Goal: Task Accomplishment & Management: Manage account settings

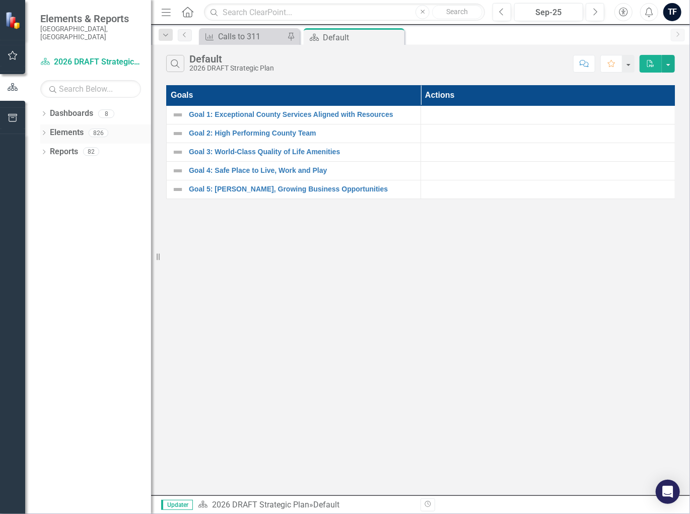
click at [43, 131] on icon "Dropdown" at bounding box center [43, 134] width 7 height 6
click at [49, 150] on icon "Dropdown" at bounding box center [48, 153] width 7 height 6
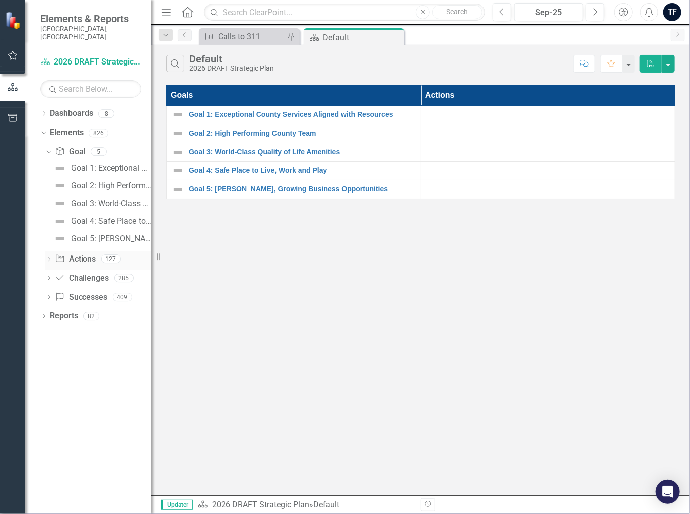
click at [47, 257] on icon "Dropdown" at bounding box center [48, 260] width 7 height 6
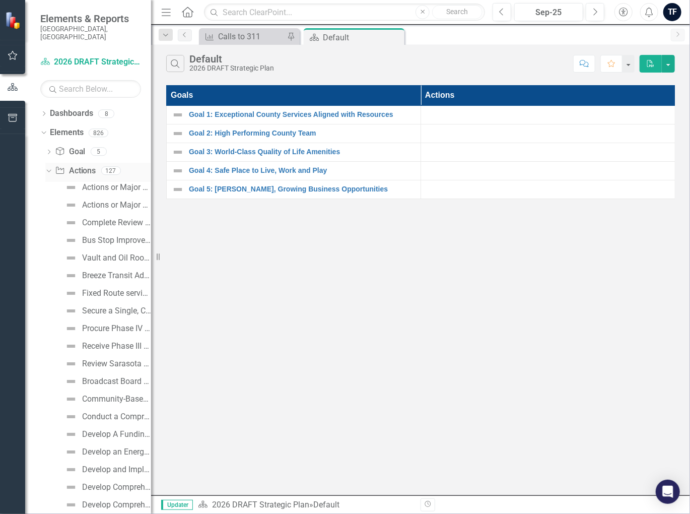
click at [48, 170] on icon at bounding box center [48, 171] width 5 height 3
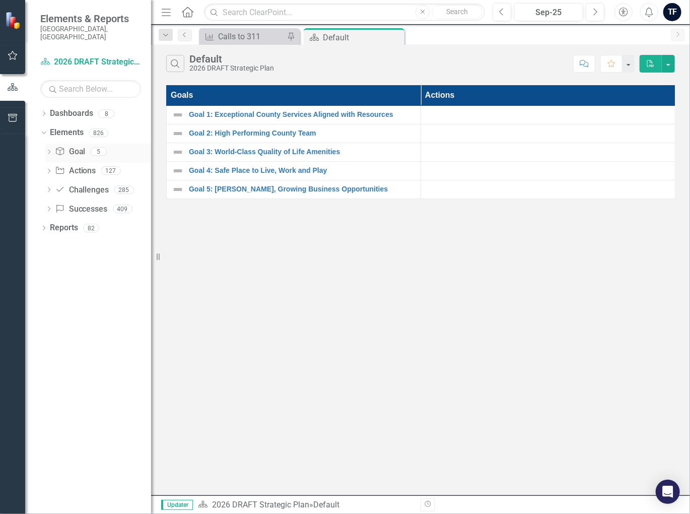
click at [49, 150] on icon "Dropdown" at bounding box center [48, 153] width 7 height 6
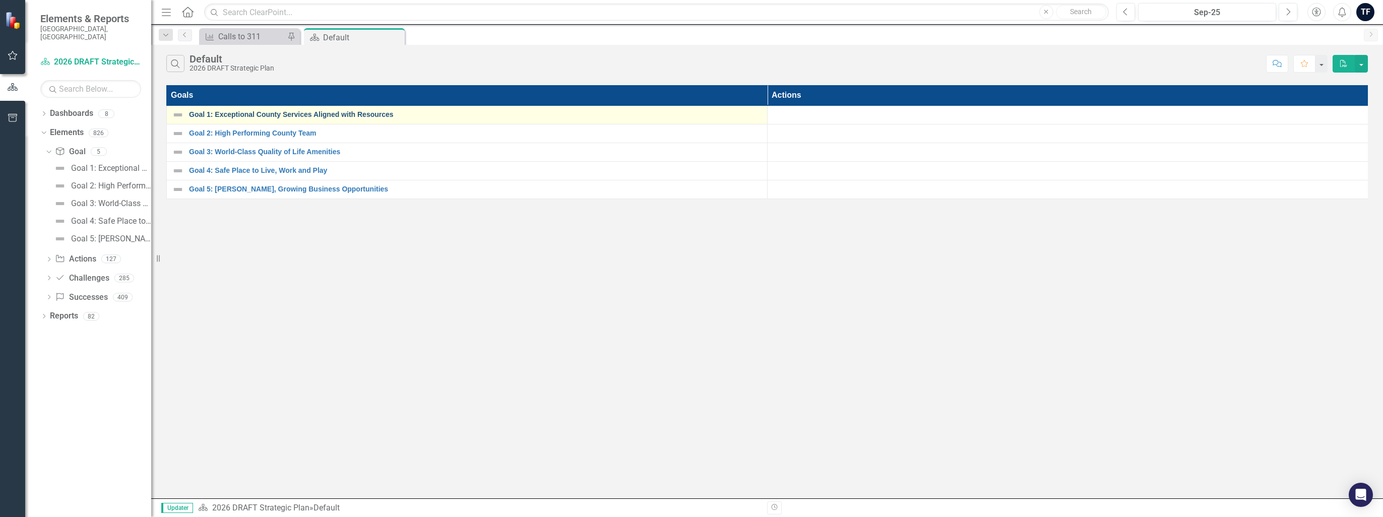
click at [221, 114] on link "Goal 1: Exceptional County Services Aligned with Resources" at bounding box center [475, 115] width 573 height 8
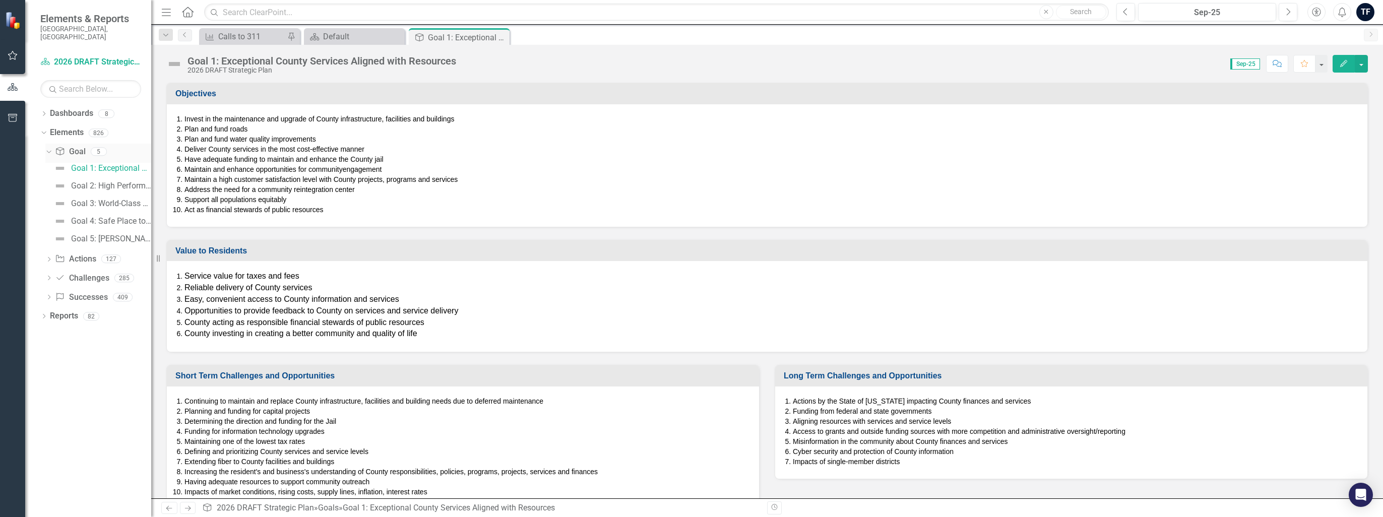
click at [47, 148] on icon "Dropdown" at bounding box center [48, 151] width 6 height 7
click at [43, 132] on icon at bounding box center [43, 133] width 5 height 3
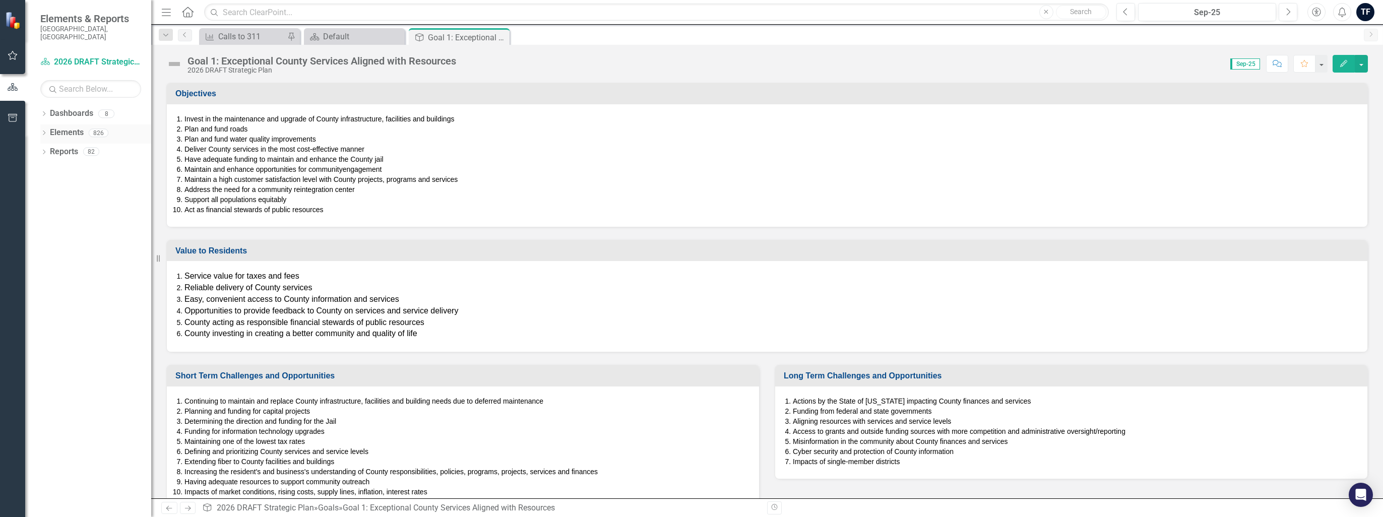
click at [43, 131] on icon "Dropdown" at bounding box center [43, 134] width 7 height 6
click at [48, 169] on icon "Dropdown" at bounding box center [48, 172] width 7 height 6
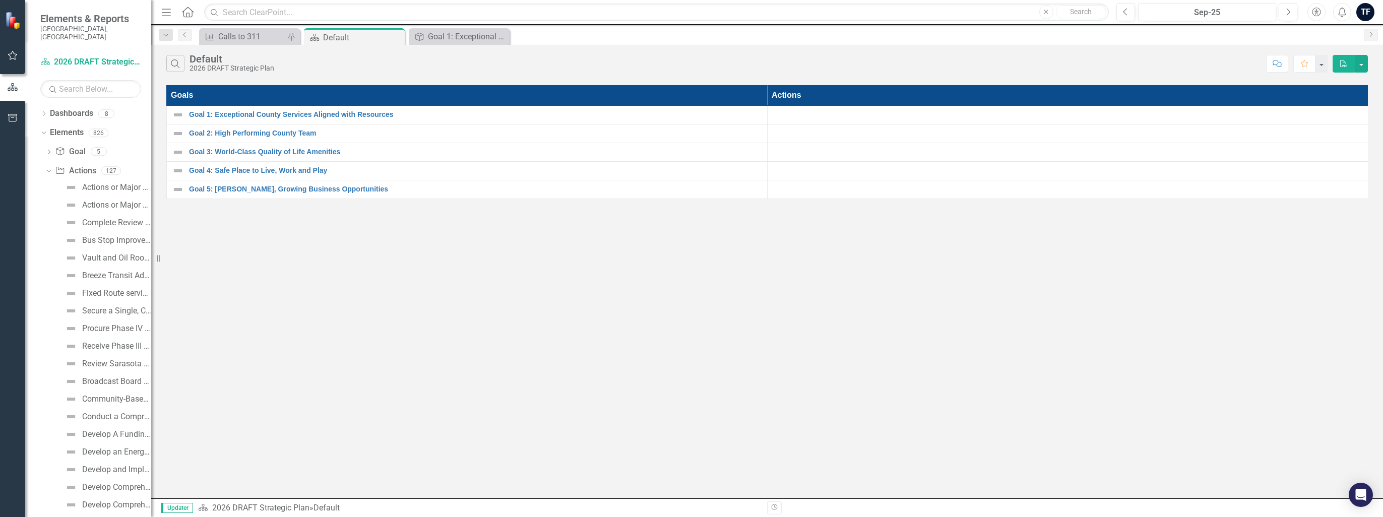
click at [187, 13] on icon "Home" at bounding box center [187, 12] width 13 height 11
click at [238, 35] on div "Calls to 311" at bounding box center [251, 36] width 67 height 13
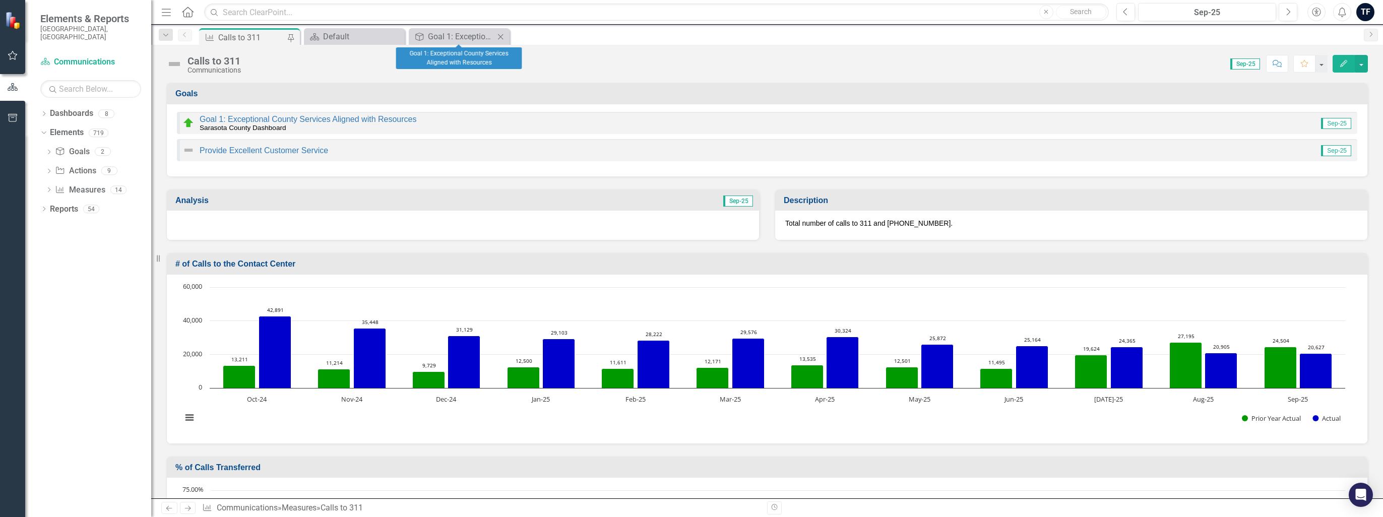
click at [505, 37] on icon "Close" at bounding box center [500, 37] width 10 height 8
click at [43, 112] on icon "Dropdown" at bounding box center [43, 115] width 7 height 6
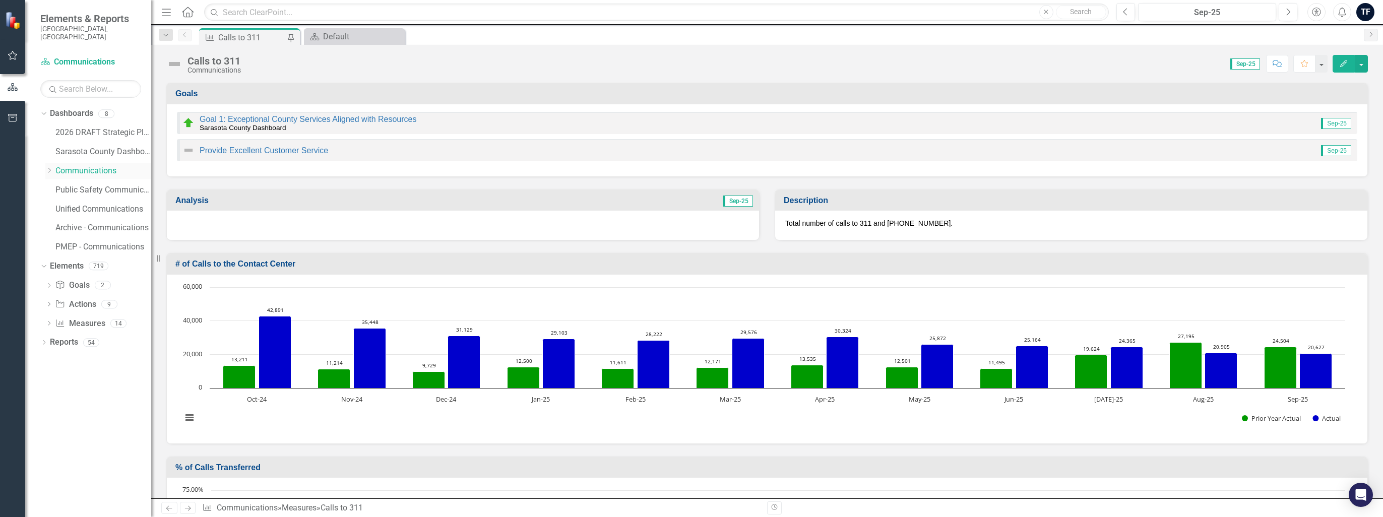
click at [73, 165] on link "Communications" at bounding box center [103, 171] width 96 height 12
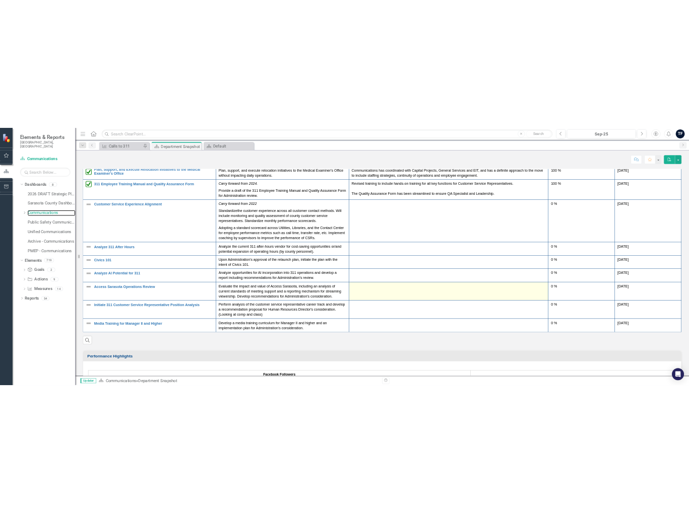
scroll to position [1028, 0]
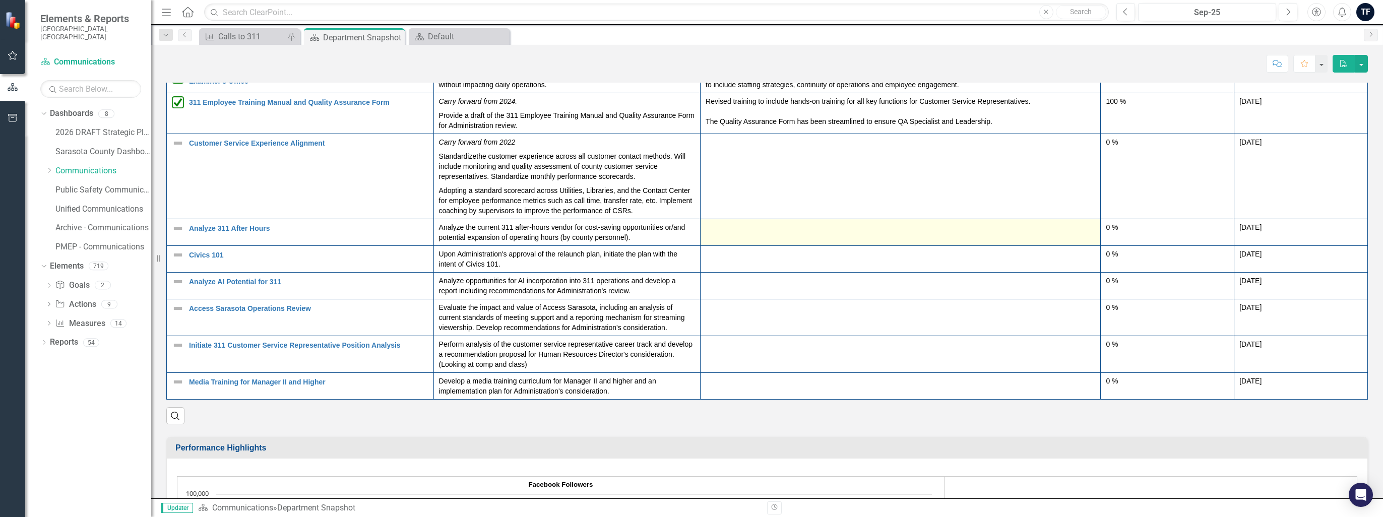
click at [690, 237] on td at bounding box center [900, 232] width 400 height 27
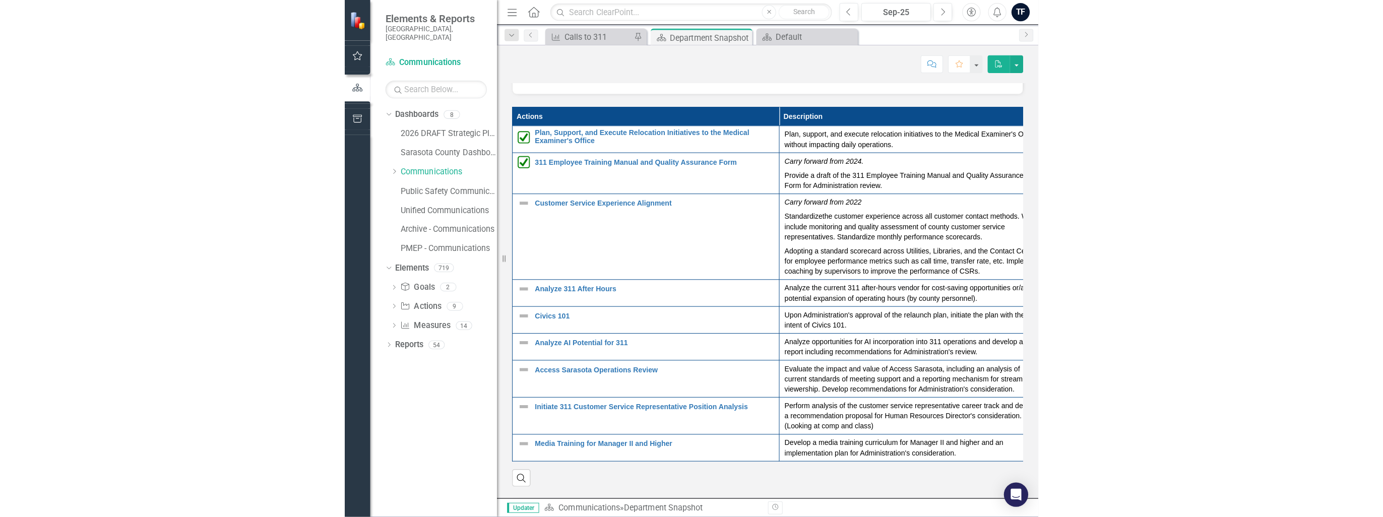
scroll to position [969, 0]
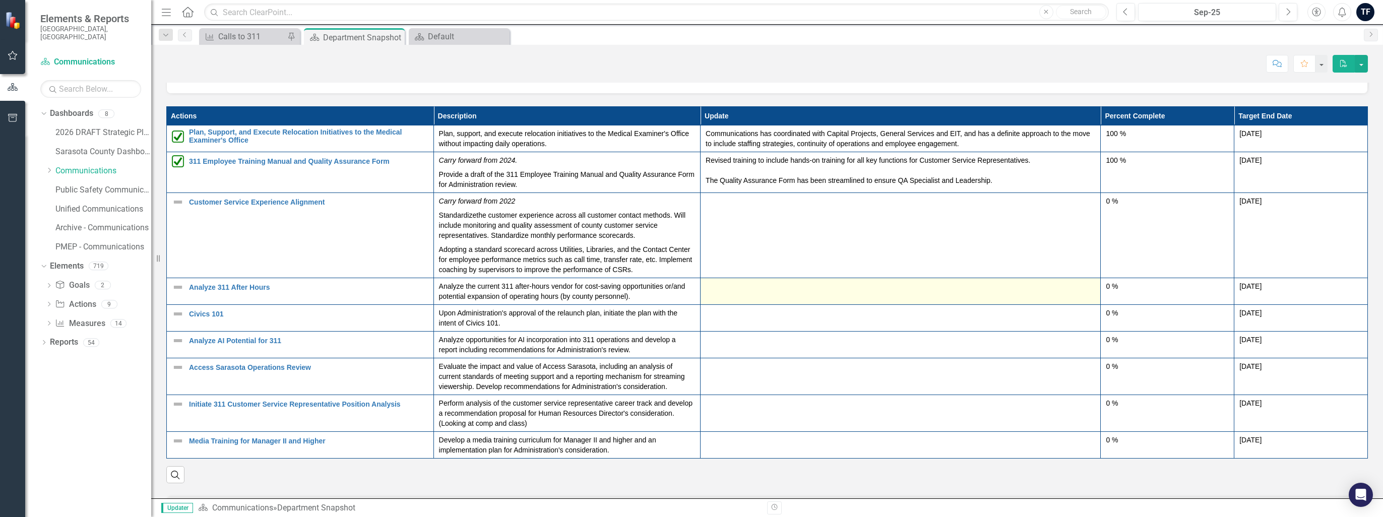
click at [690, 293] on div at bounding box center [899, 287] width 389 height 12
drag, startPoint x: 772, startPoint y: 294, endPoint x: 755, endPoint y: 293, distance: 17.2
click at [690, 293] on div at bounding box center [899, 287] width 389 height 12
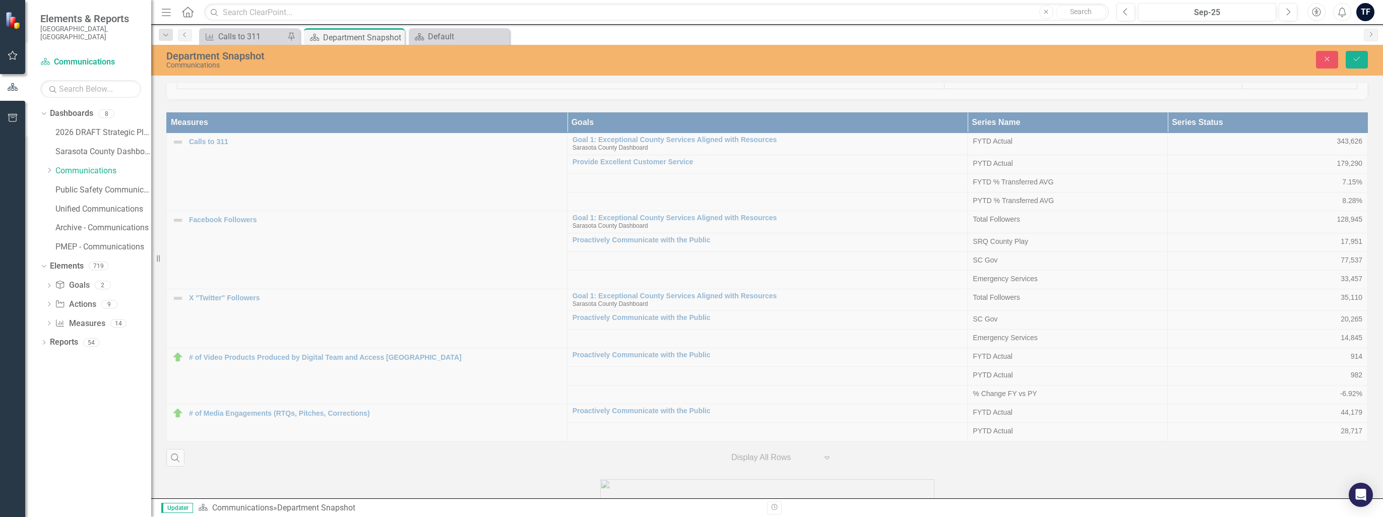
scroll to position [2216, 0]
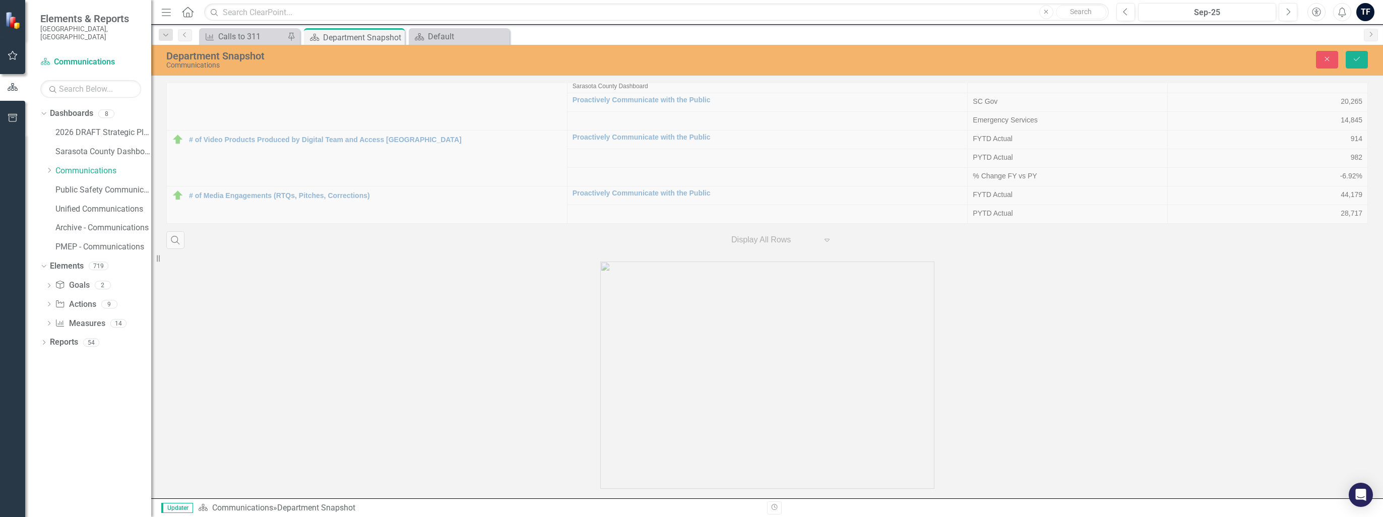
drag, startPoint x: 715, startPoint y: -1071, endPoint x: 922, endPoint y: 274, distance: 1361.2
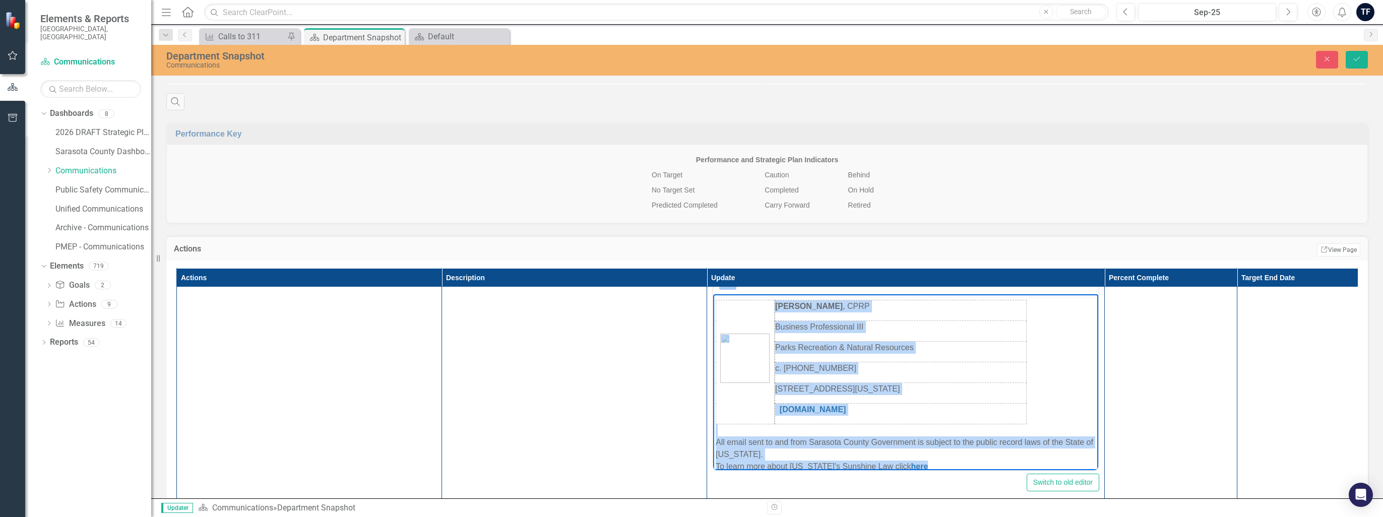
scroll to position [754, 0]
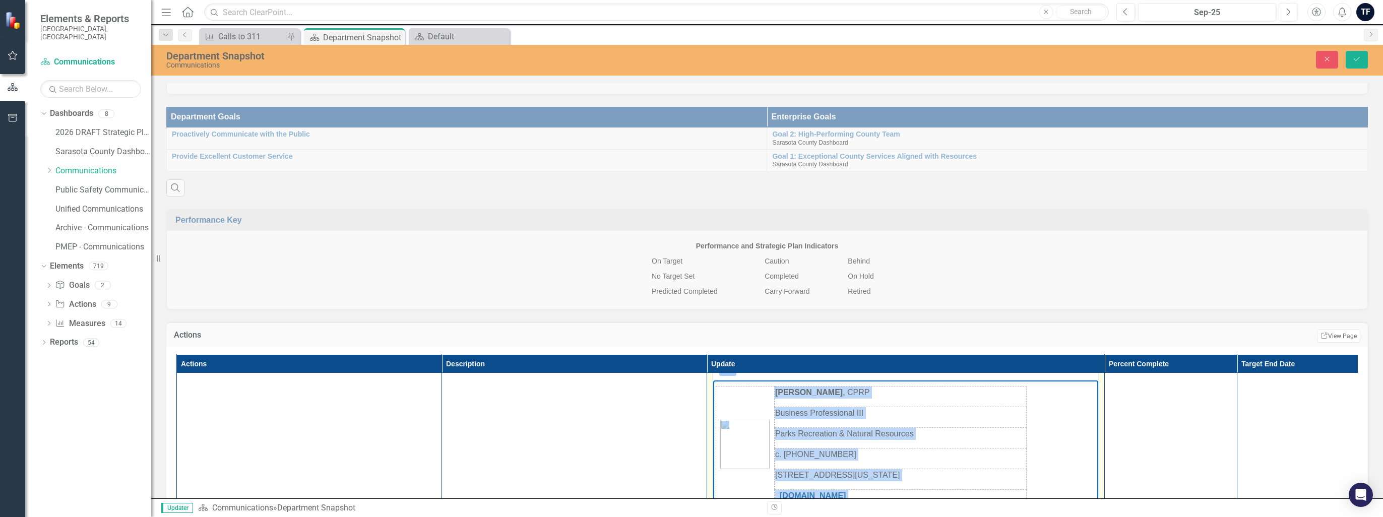
click at [690, 432] on body "From: [PERSON_NAME] < [EMAIL_ADDRESS][DOMAIN_NAME] > Sent: [DATE] 10:49 AM To: …" at bounding box center [905, 323] width 385 height 492
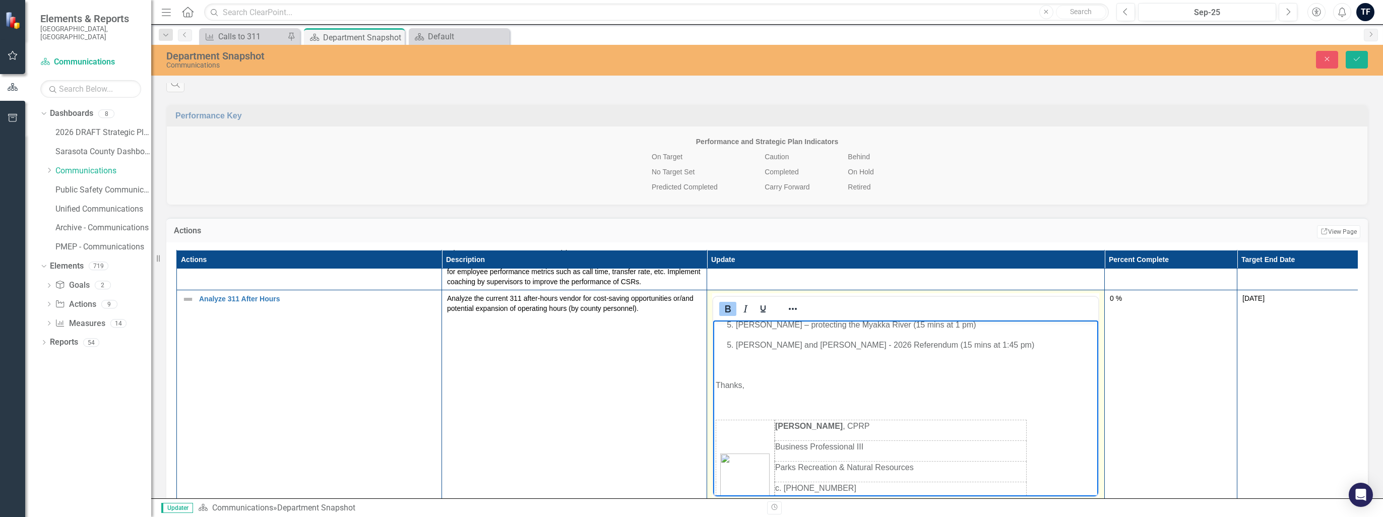
scroll to position [222, 0]
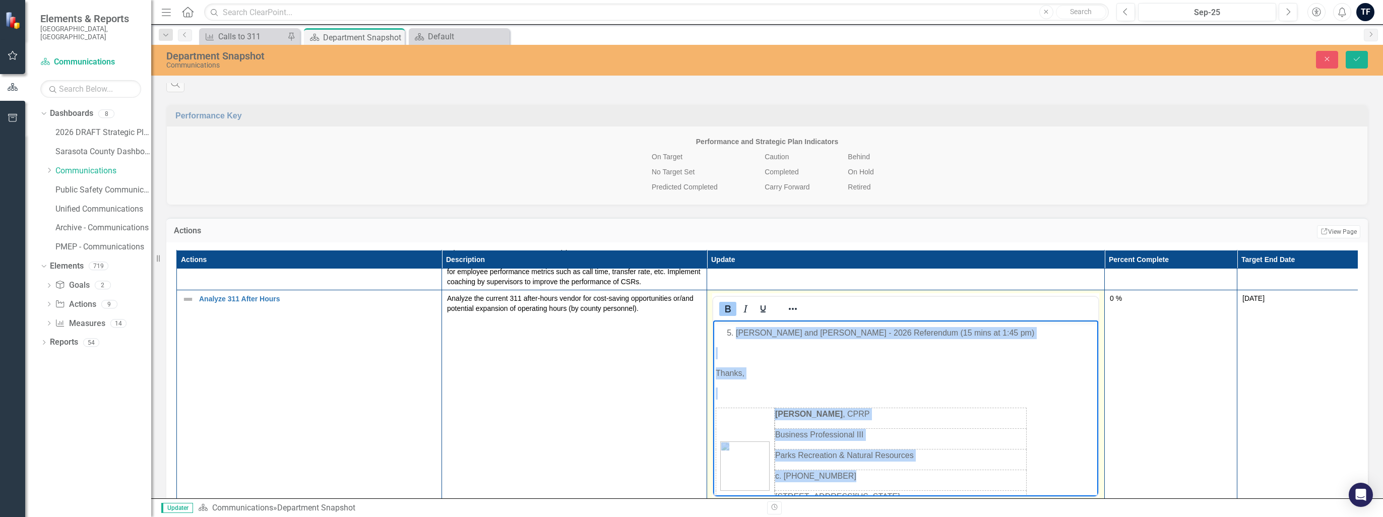
drag, startPoint x: 715, startPoint y: 328, endPoint x: 985, endPoint y: 461, distance: 300.6
click at [690, 461] on body "From: [PERSON_NAME] < [EMAIL_ADDRESS][DOMAIN_NAME] > Sent: [DATE] 10:49 AM To: …" at bounding box center [905, 344] width 385 height 492
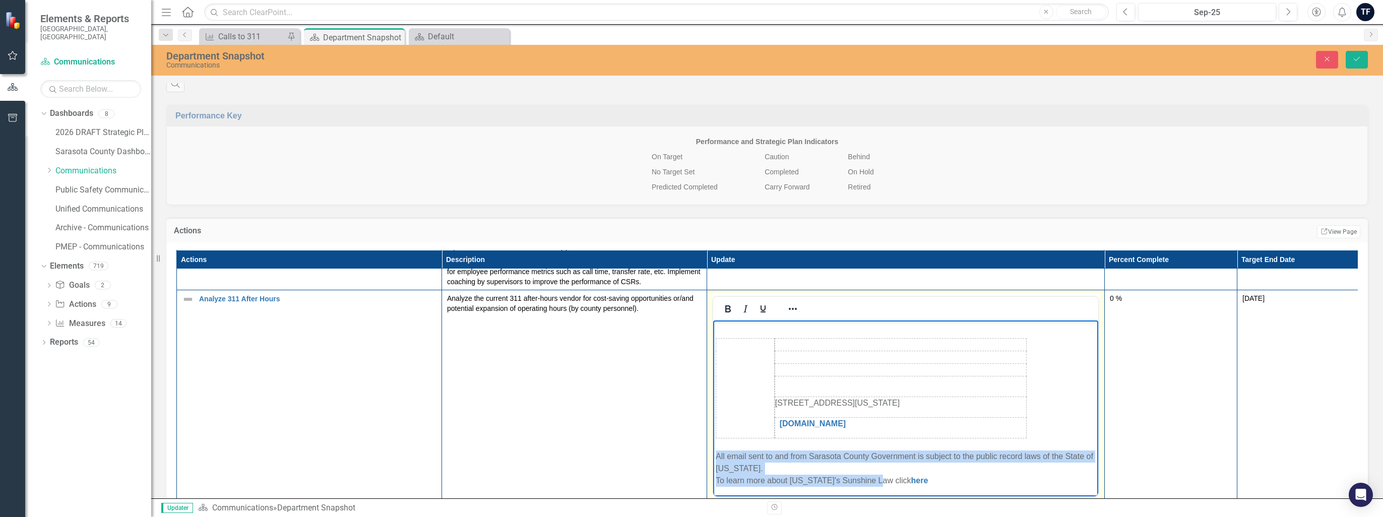
scroll to position [874, 0]
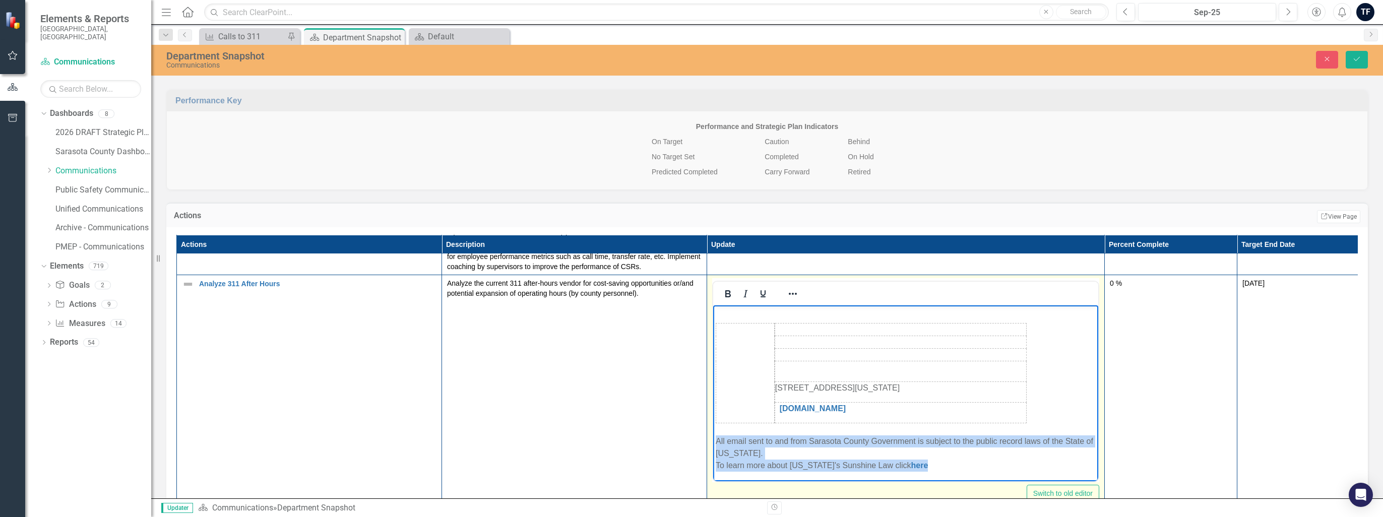
drag, startPoint x: 717, startPoint y: 442, endPoint x: 949, endPoint y: 475, distance: 234.5
click at [690, 475] on body "[STREET_ADDRESS][US_STATE] [DOMAIN_NAME] All email sent to and from Sarasota Co…" at bounding box center [905, 391] width 385 height 182
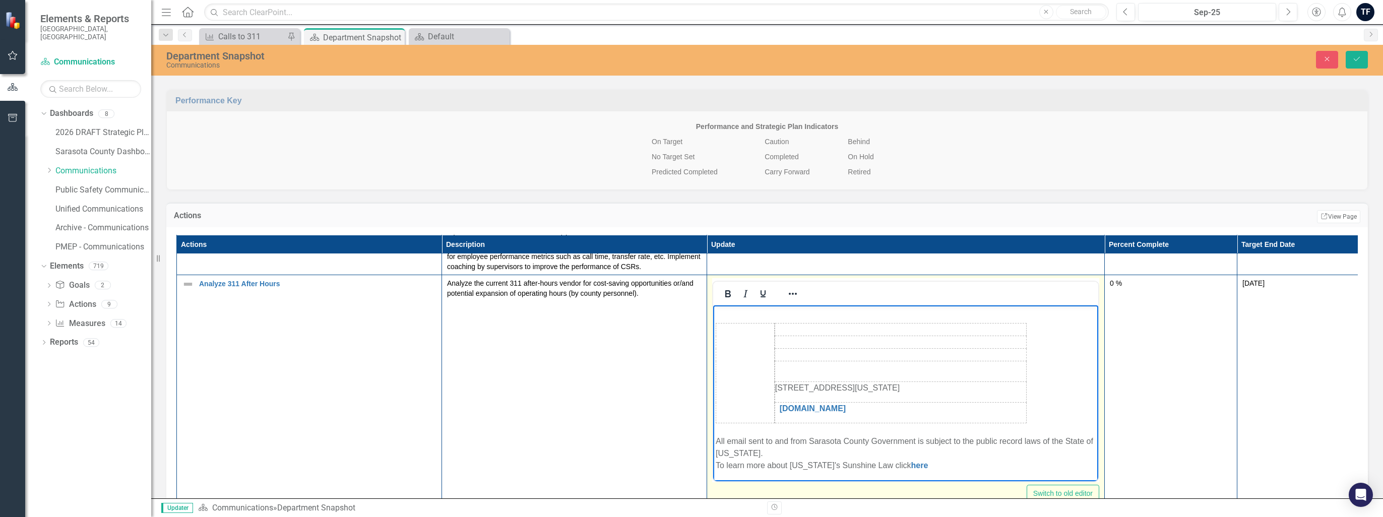
scroll to position [0, 0]
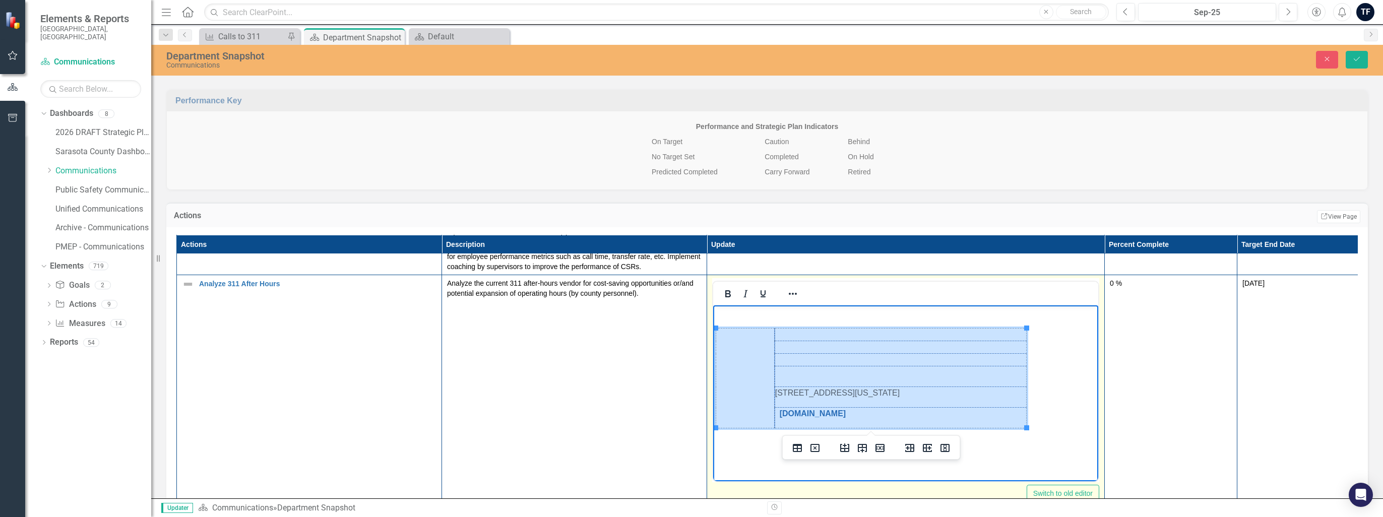
drag, startPoint x: 852, startPoint y: 416, endPoint x: 763, endPoint y: 420, distance: 89.3
click at [690, 420] on tbody "[STREET_ADDRESS][US_STATE] [DOMAIN_NAME]﻿" at bounding box center [871, 378] width 310 height 100
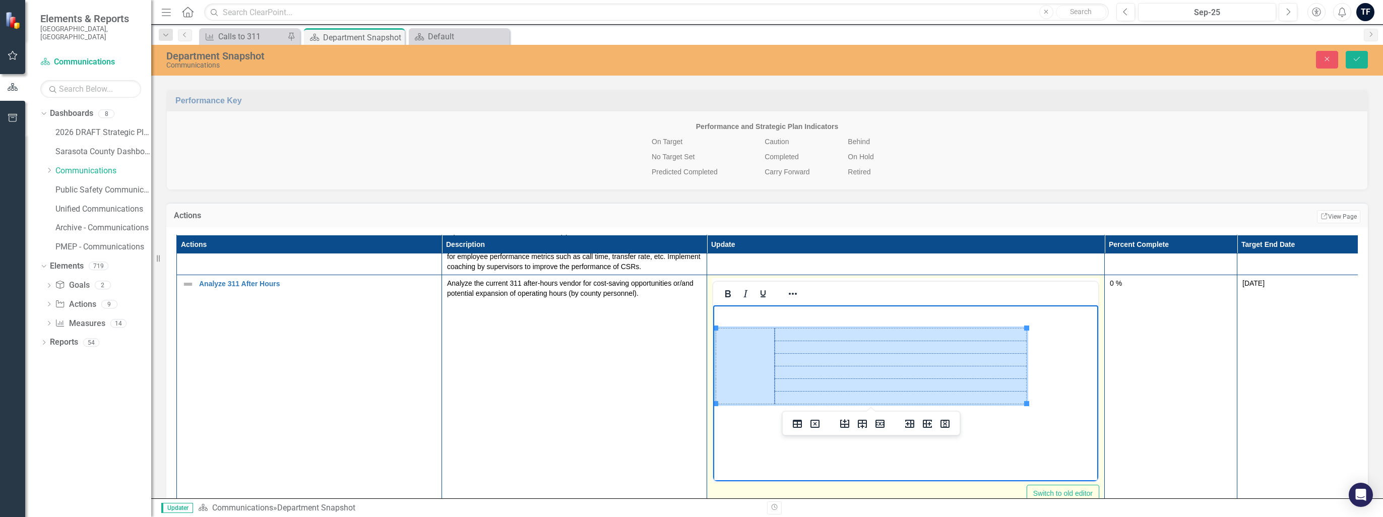
click at [690, 374] on td "Rich Text Area. Press ALT-0 for help." at bounding box center [899, 372] width 251 height 13
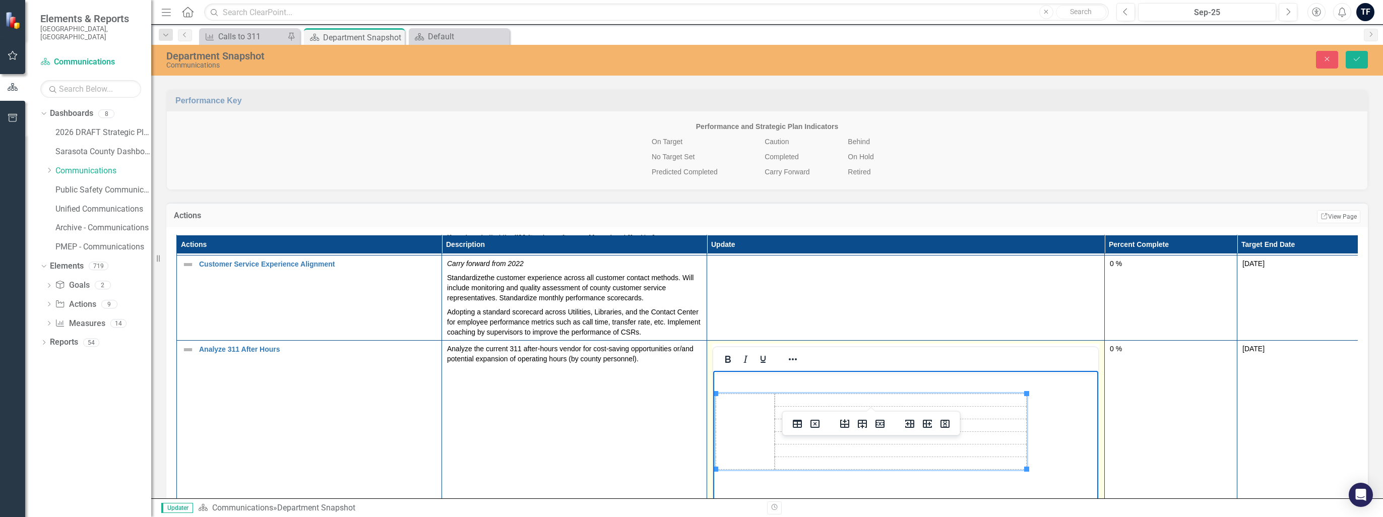
scroll to position [101, 0]
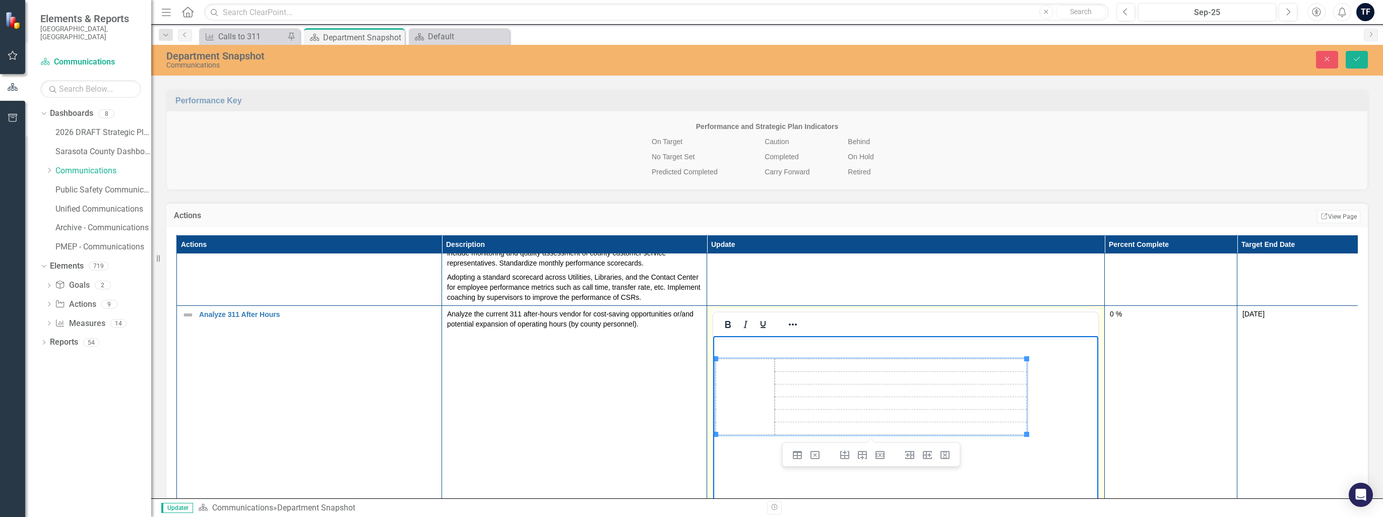
click at [690, 340] on body "Rich Text Area. Press ALT-0 for help." at bounding box center [905, 411] width 385 height 151
click at [690, 328] on div at bounding box center [905, 324] width 385 height 20
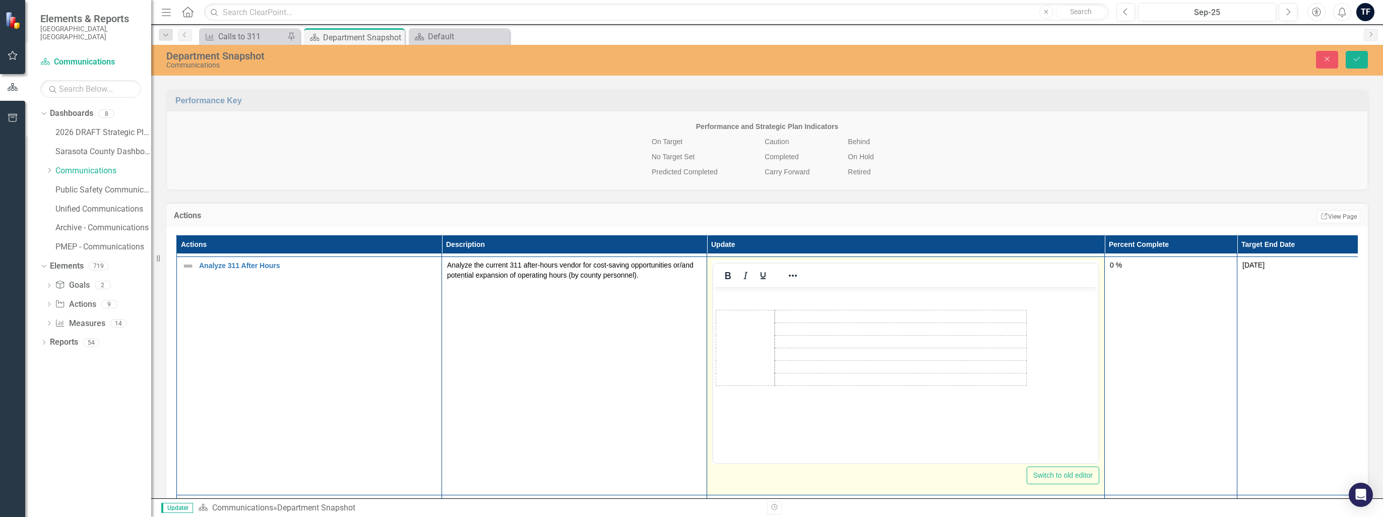
scroll to position [151, 0]
click at [690, 275] on div at bounding box center [905, 274] width 385 height 20
click at [690, 436] on html at bounding box center [905, 360] width 385 height 151
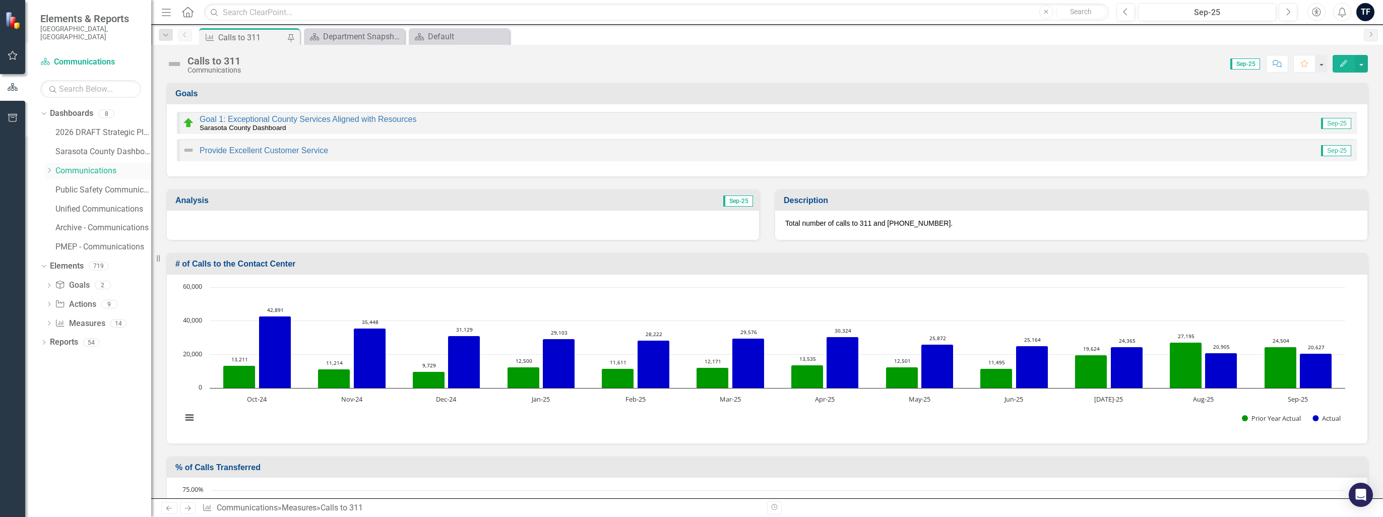
click at [68, 165] on link "Communications" at bounding box center [103, 171] width 96 height 12
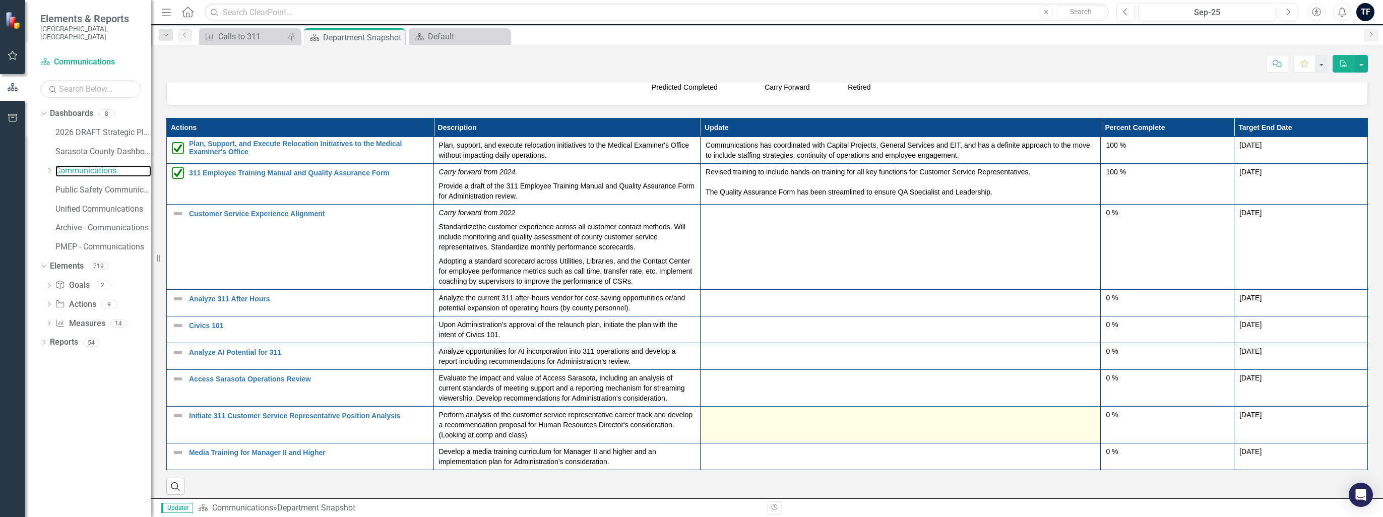
scroll to position [957, 0]
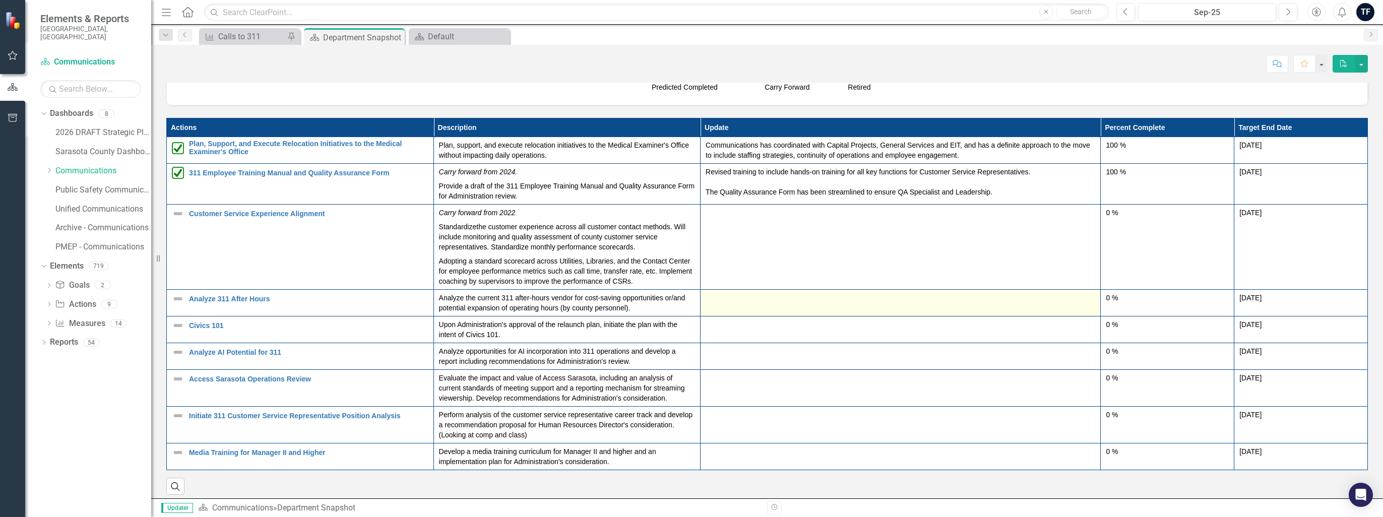
click at [690, 304] on div at bounding box center [899, 299] width 389 height 12
click at [690, 305] on div at bounding box center [899, 299] width 389 height 12
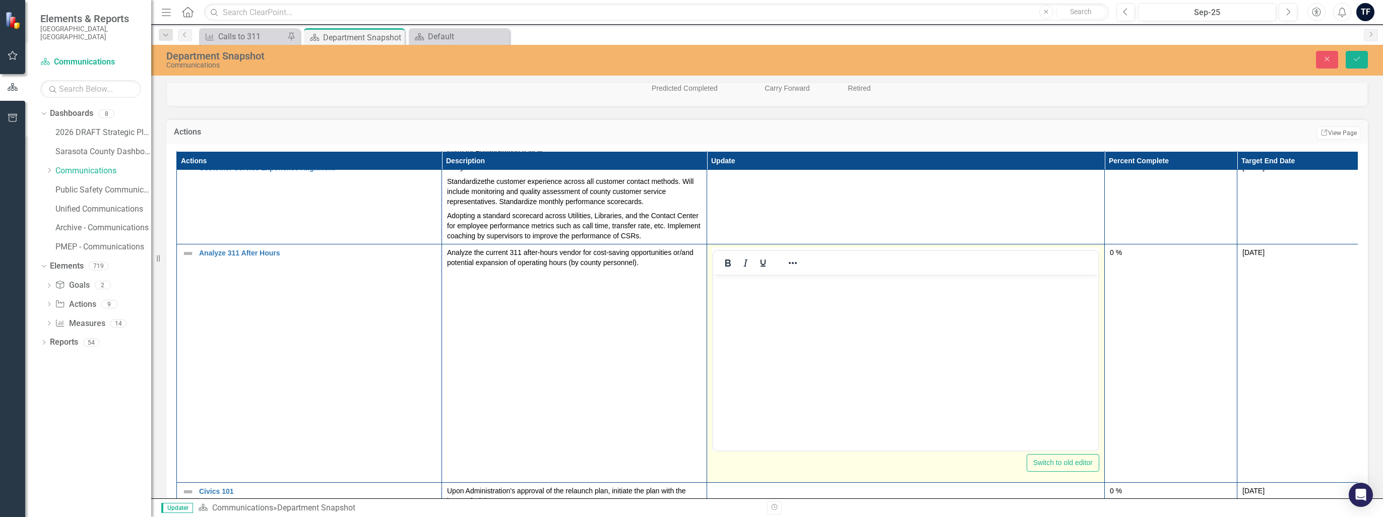
scroll to position [101, 0]
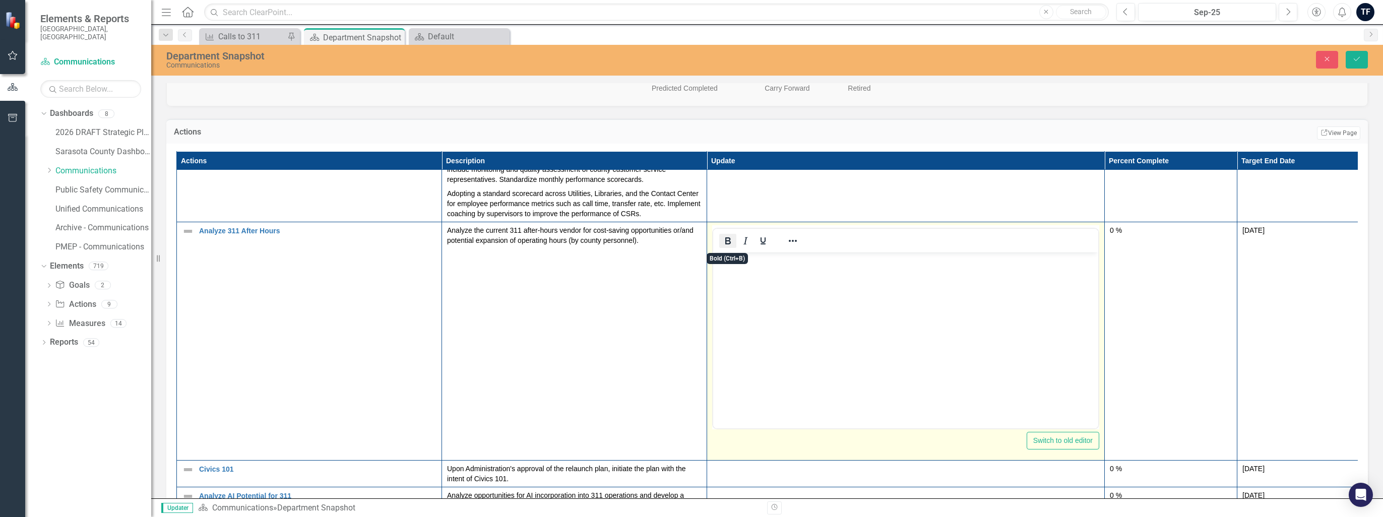
click at [690, 241] on icon "Bold" at bounding box center [728, 241] width 12 height 12
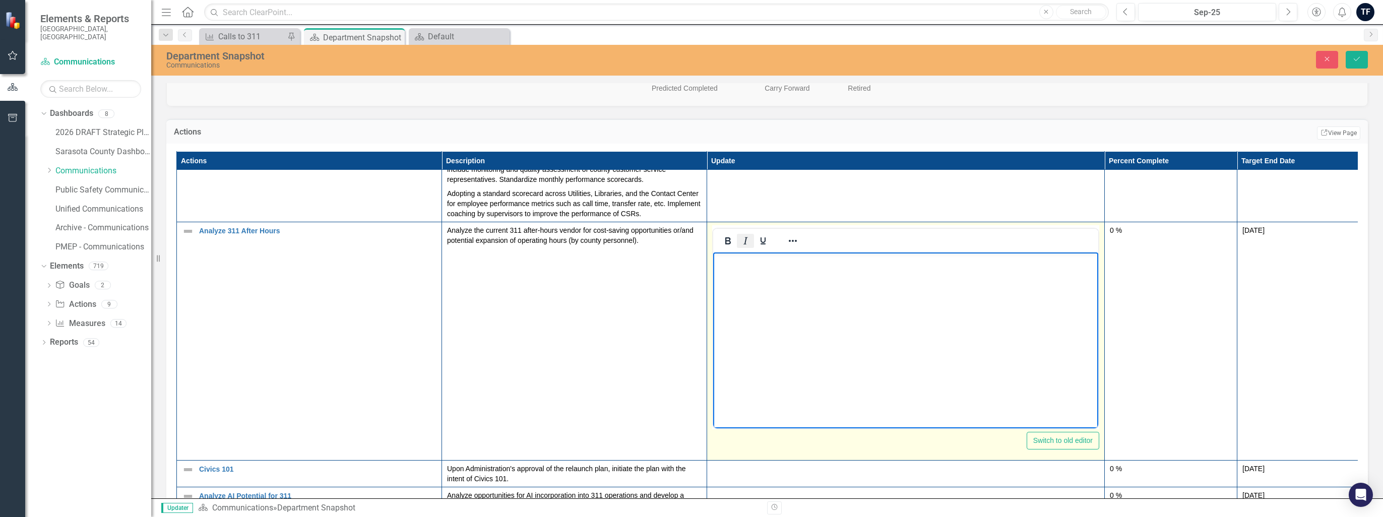
click at [690, 241] on icon "Italic" at bounding box center [745, 241] width 12 height 12
click at [690, 245] on icon "Reveal or hide additional toolbar items" at bounding box center [793, 241] width 12 height 12
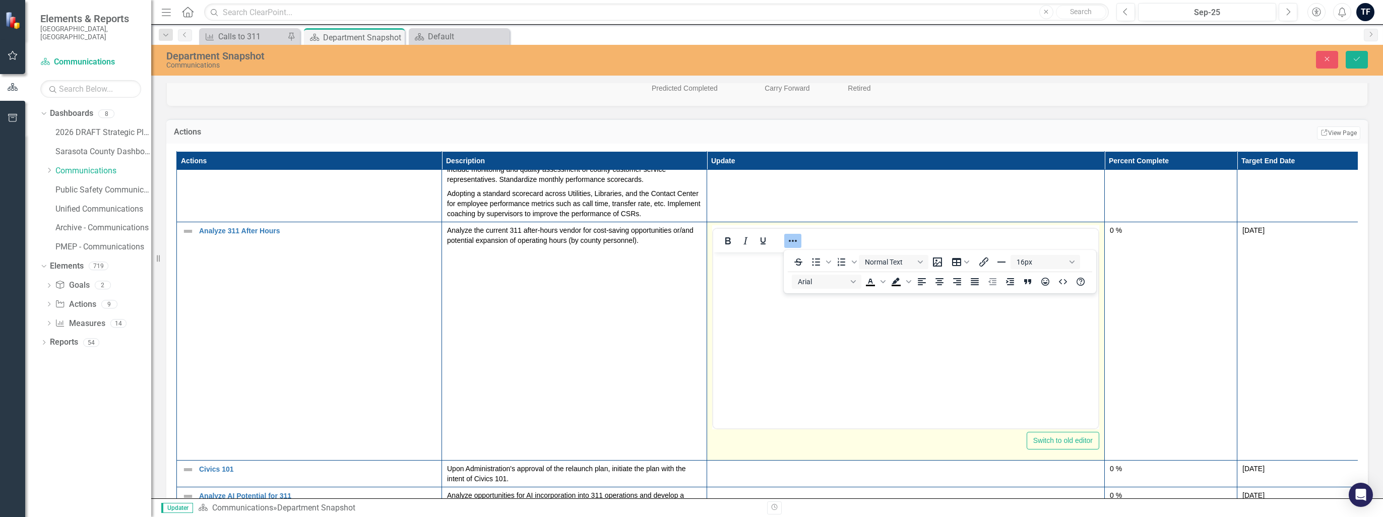
click at [690, 343] on body "Rich Text Area. Press ALT-0 for help." at bounding box center [905, 327] width 385 height 151
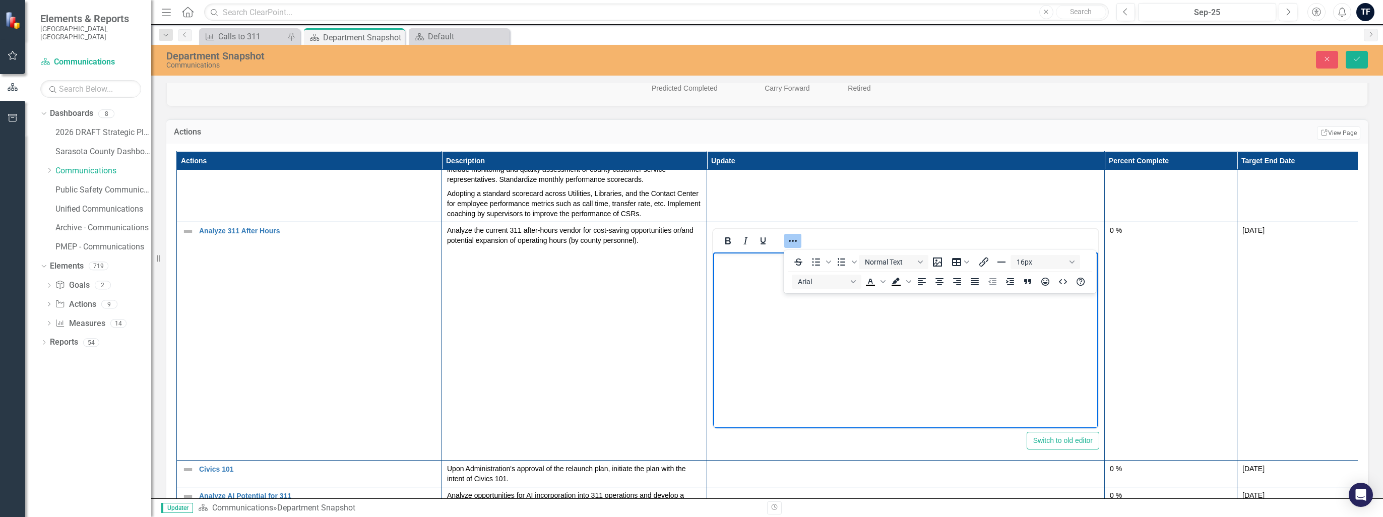
click at [620, 360] on td "Analyze the current 311 after-hours vendor for cost-saving opportunities or/and…" at bounding box center [574, 341] width 265 height 238
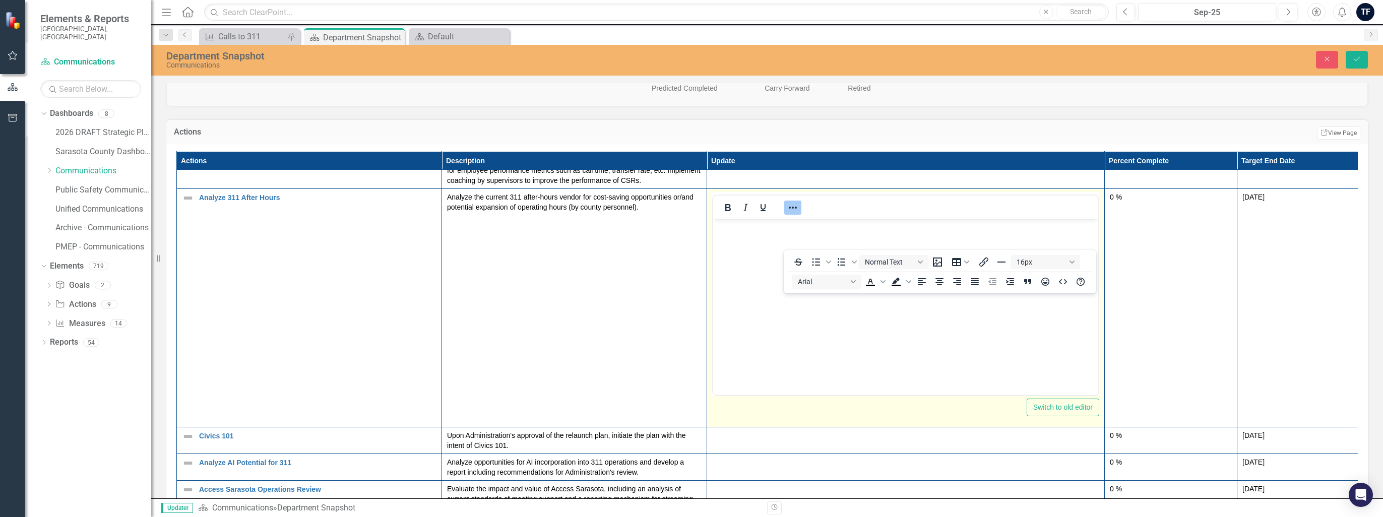
scroll to position [181, 0]
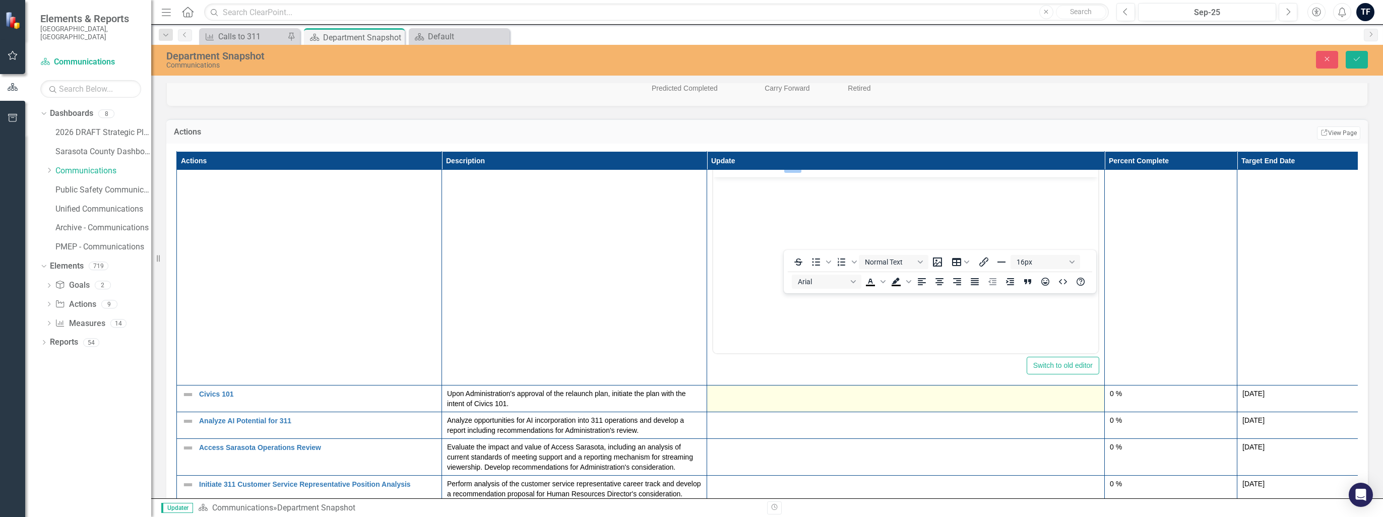
click at [690, 389] on div at bounding box center [905, 394] width 387 height 12
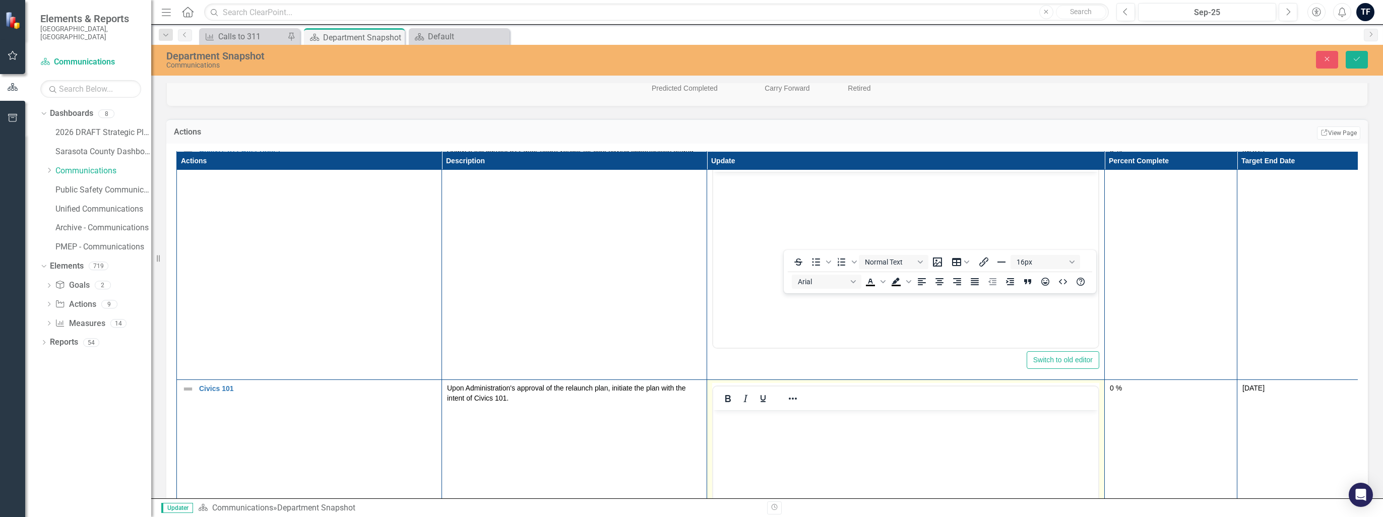
click at [690, 425] on body "Rich Text Area. Press ALT-0 for help." at bounding box center [905, 485] width 385 height 151
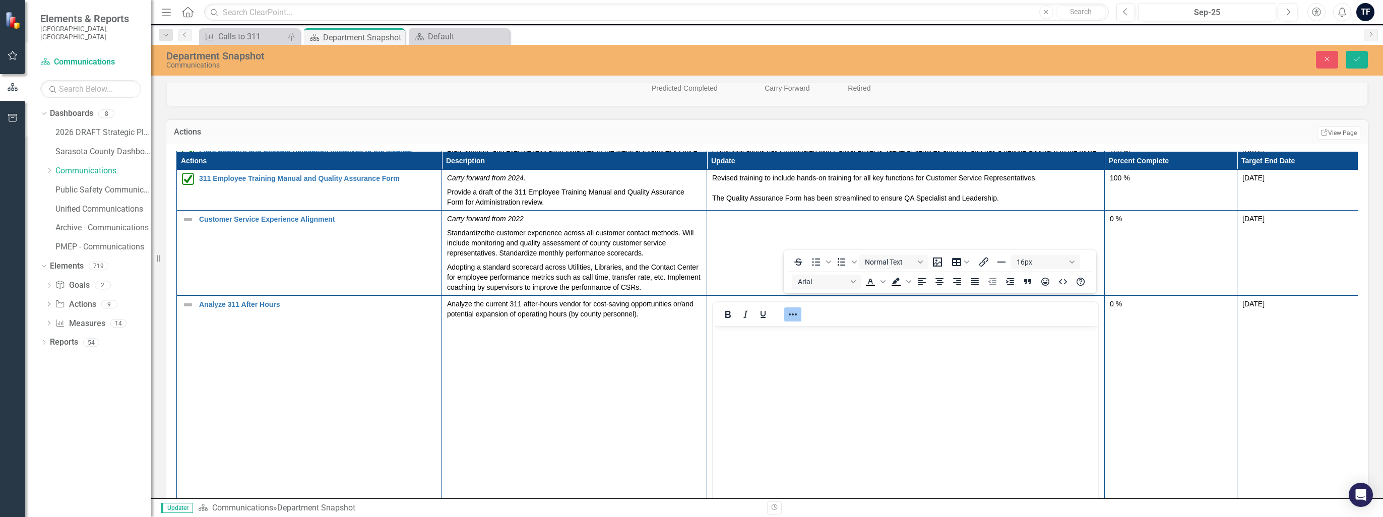
scroll to position [0, 0]
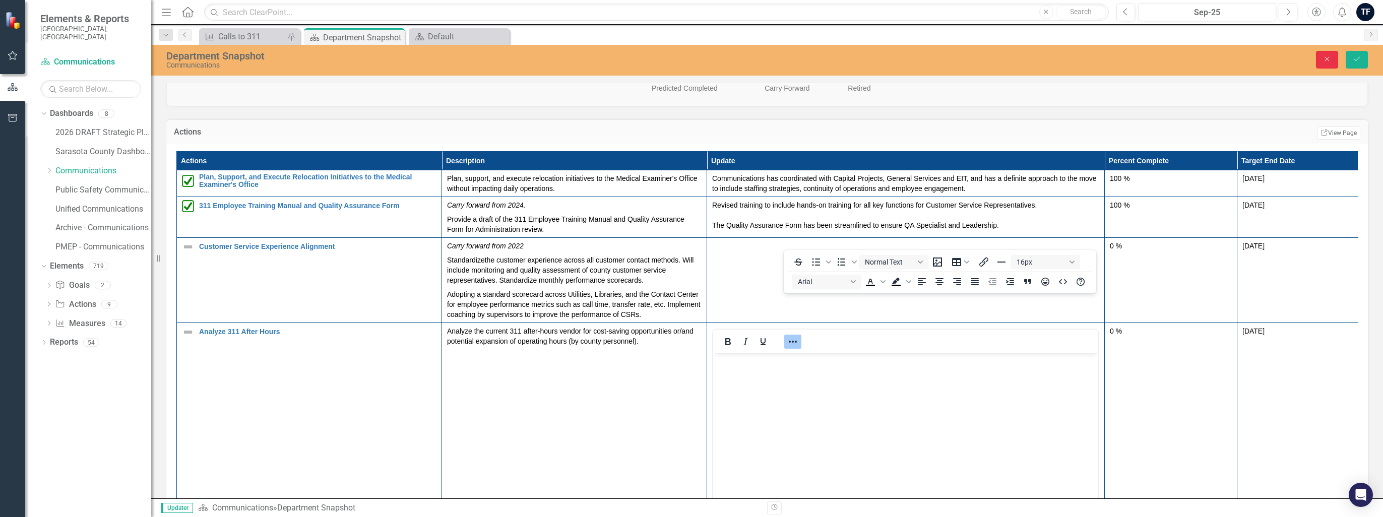
click at [690, 56] on icon "Close" at bounding box center [1326, 58] width 9 height 7
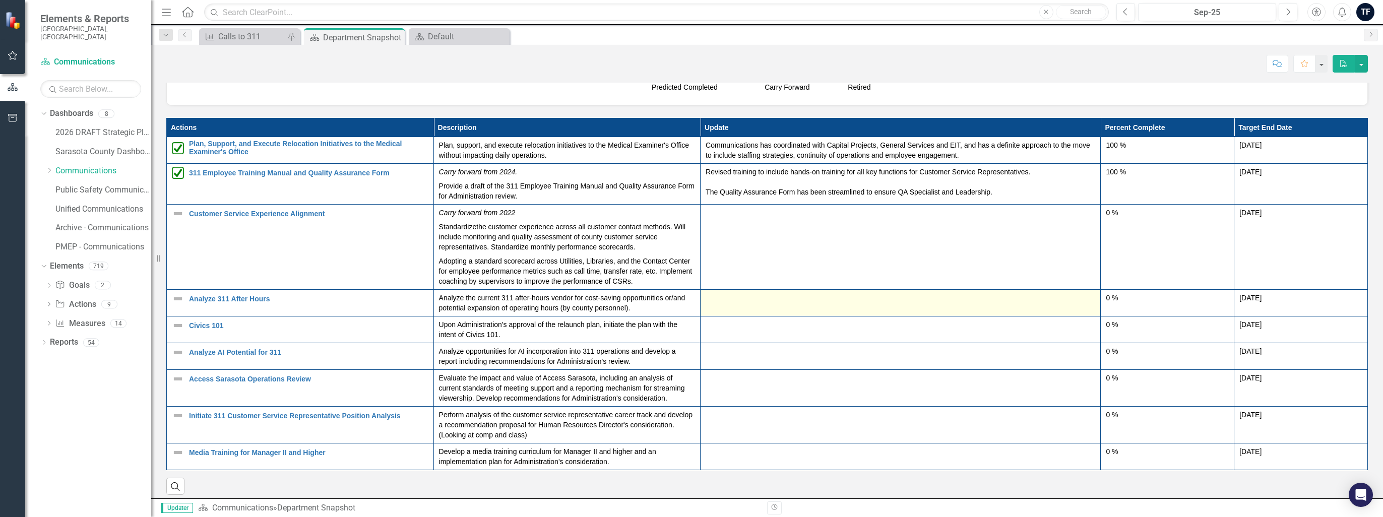
click at [690, 302] on div at bounding box center [899, 299] width 389 height 12
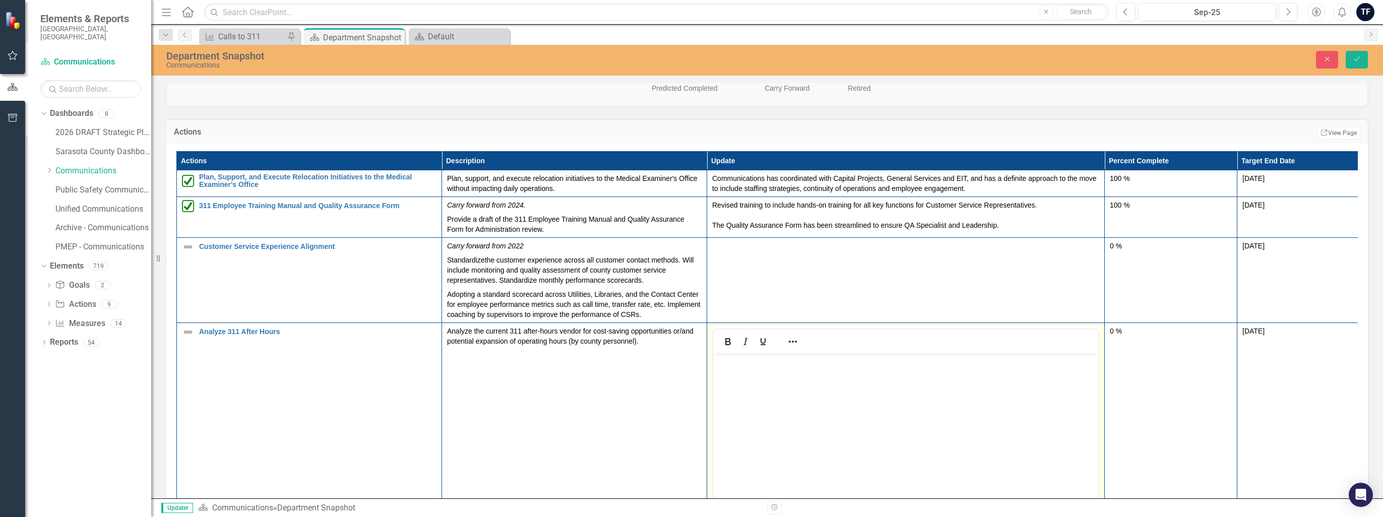
click at [690, 408] on body "Rich Text Area. Press ALT-0 for help." at bounding box center [905, 428] width 385 height 151
paste body "Rich Text Area. Press ALT-0 for help."
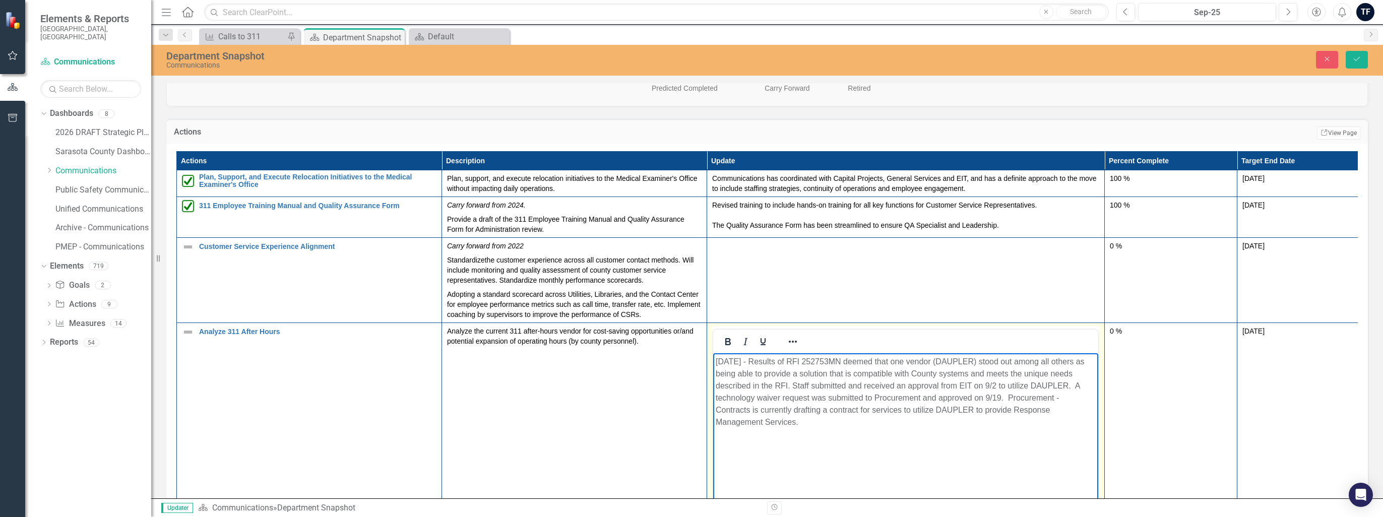
click at [690, 360] on p "[DATE] - Results of RFI 252753MN deemed that one vendor (DAUPLER) stood out amo…" at bounding box center [905, 391] width 380 height 73
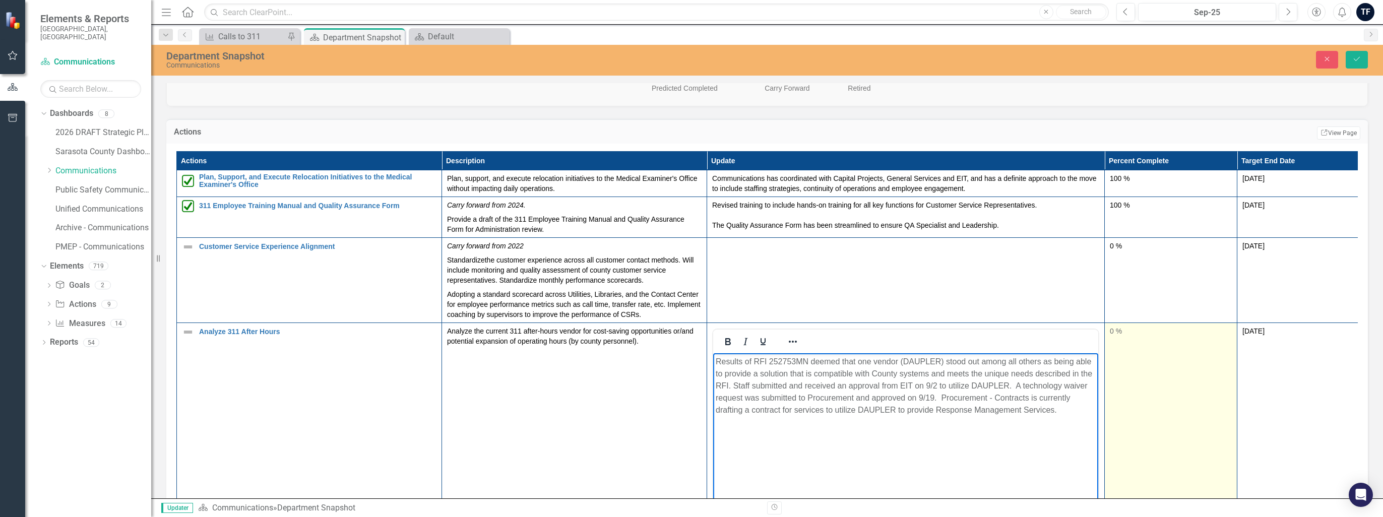
click at [690, 423] on td "0 %" at bounding box center [1170, 441] width 133 height 238
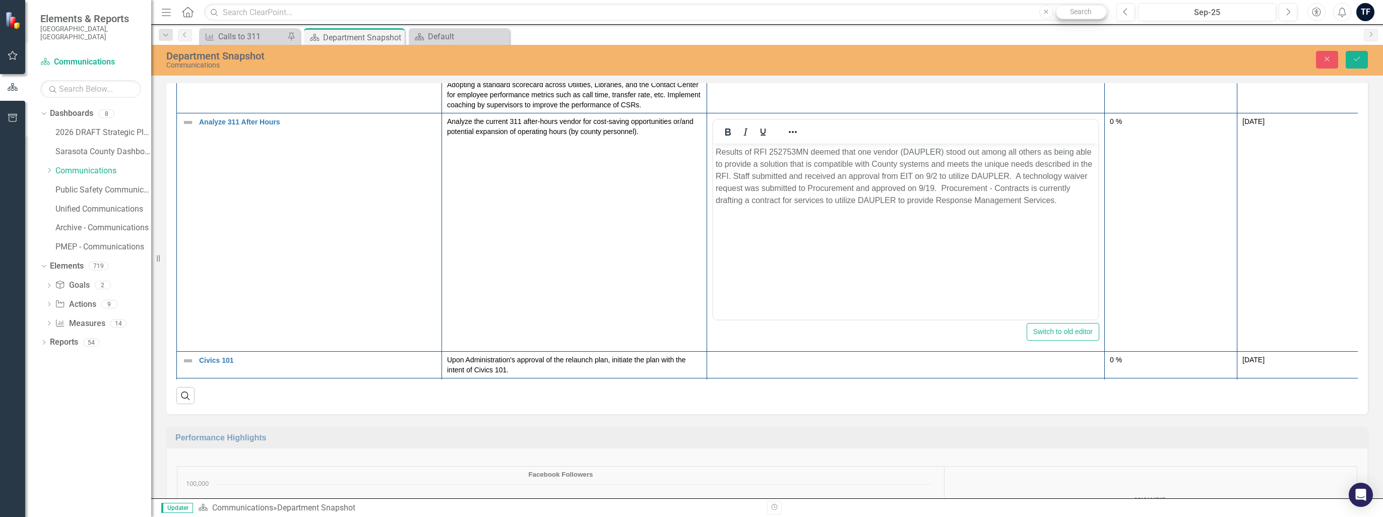
scroll to position [957, 0]
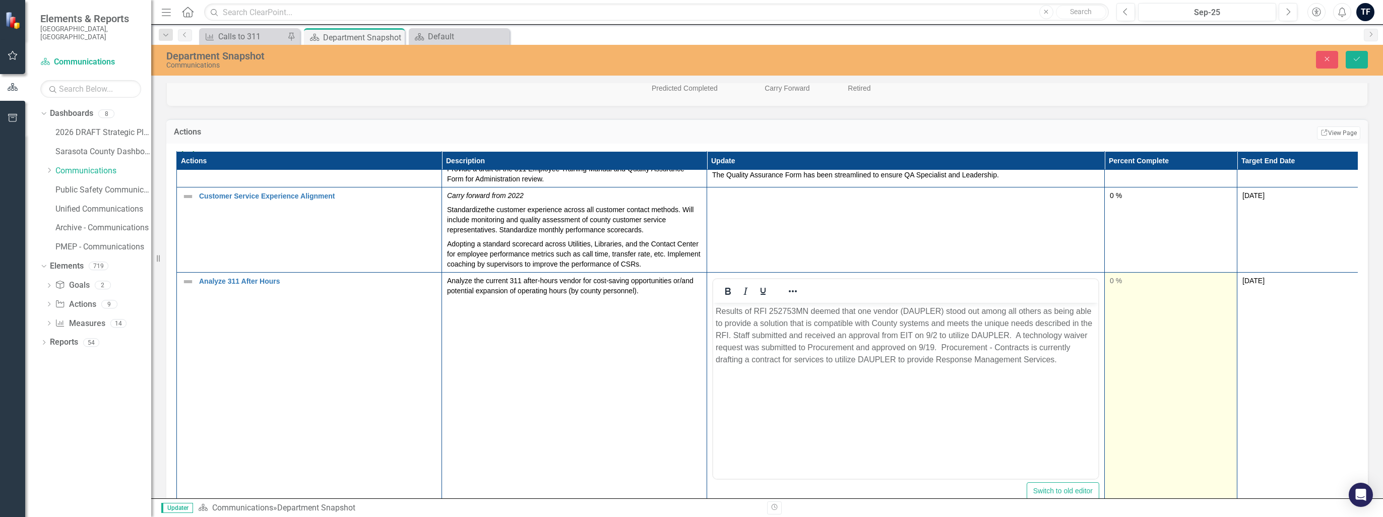
click at [690, 345] on td "0 %" at bounding box center [1170, 391] width 133 height 238
click at [690, 346] on td "0 %" at bounding box center [1170, 391] width 133 height 238
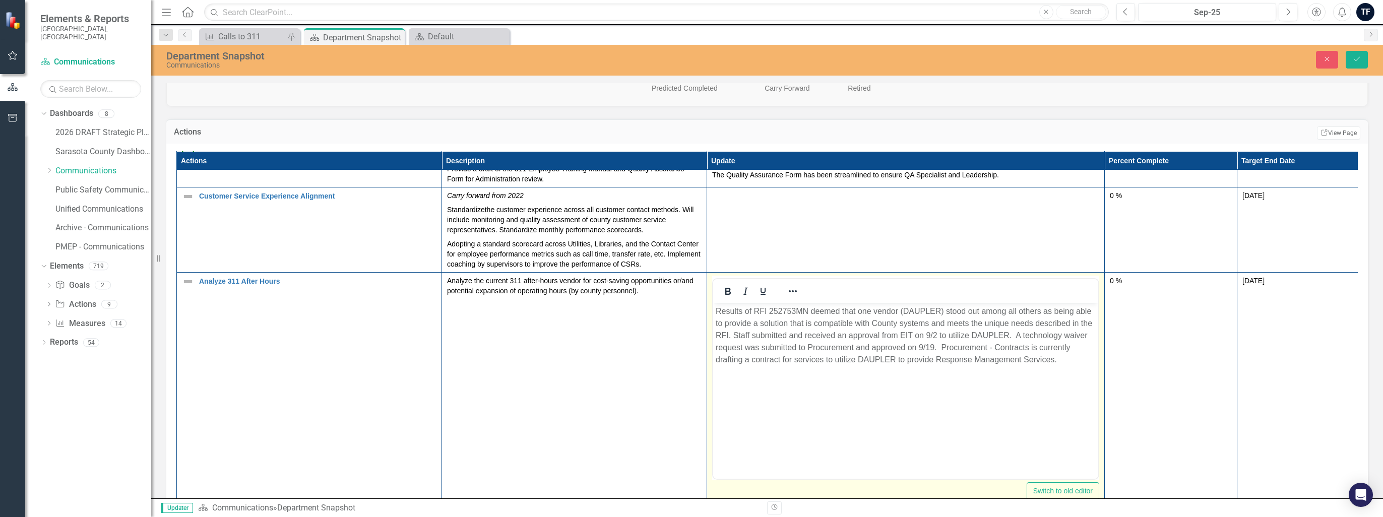
click at [690, 432] on body "Results of RFI 252753MN deemed that one vendor (DAUPLER) stood out among all ot…" at bounding box center [905, 377] width 385 height 151
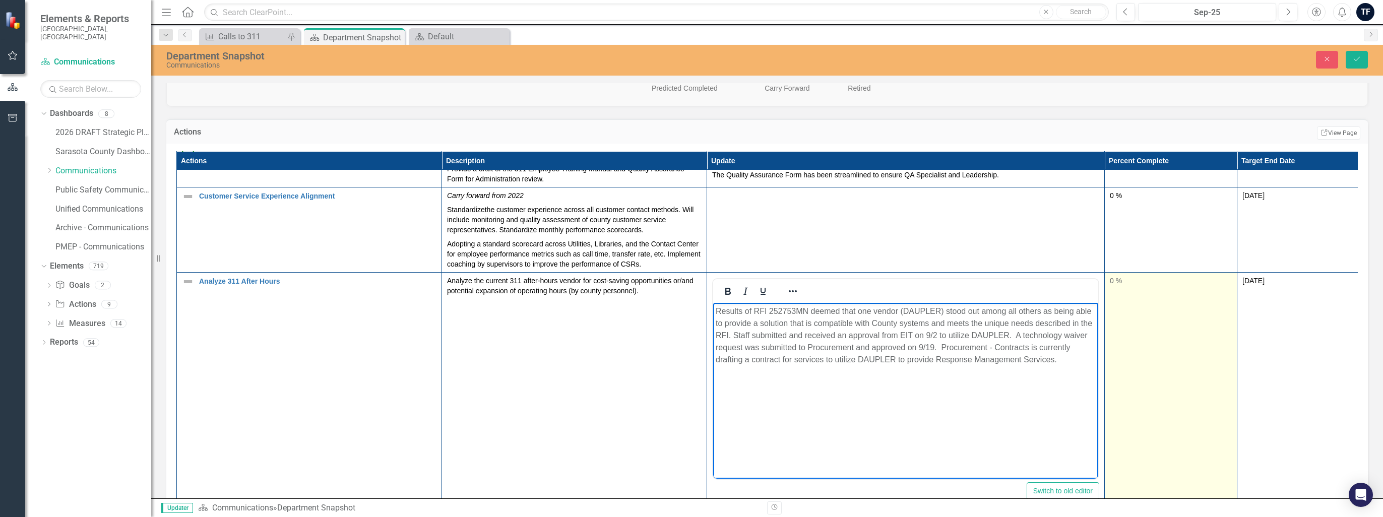
click at [690, 324] on td "0 %" at bounding box center [1170, 391] width 133 height 238
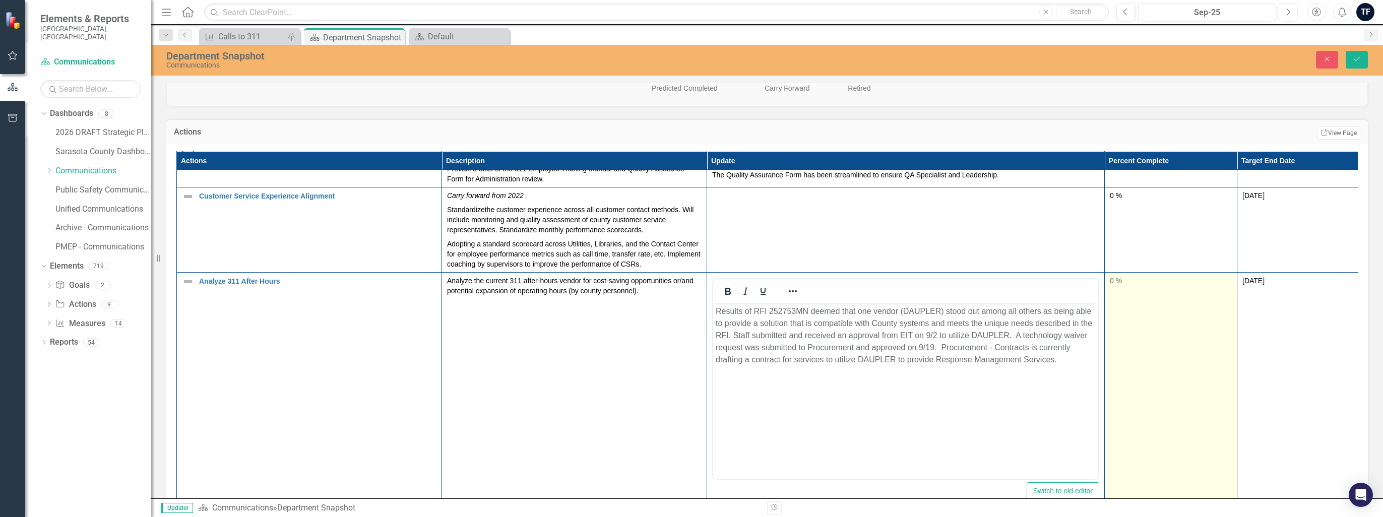
click at [690, 284] on div "0 %" at bounding box center [1171, 281] width 122 height 10
drag, startPoint x: 1117, startPoint y: 288, endPoint x: 1131, endPoint y: 288, distance: 14.1
click at [690, 288] on input "0" at bounding box center [1171, 285] width 122 height 19
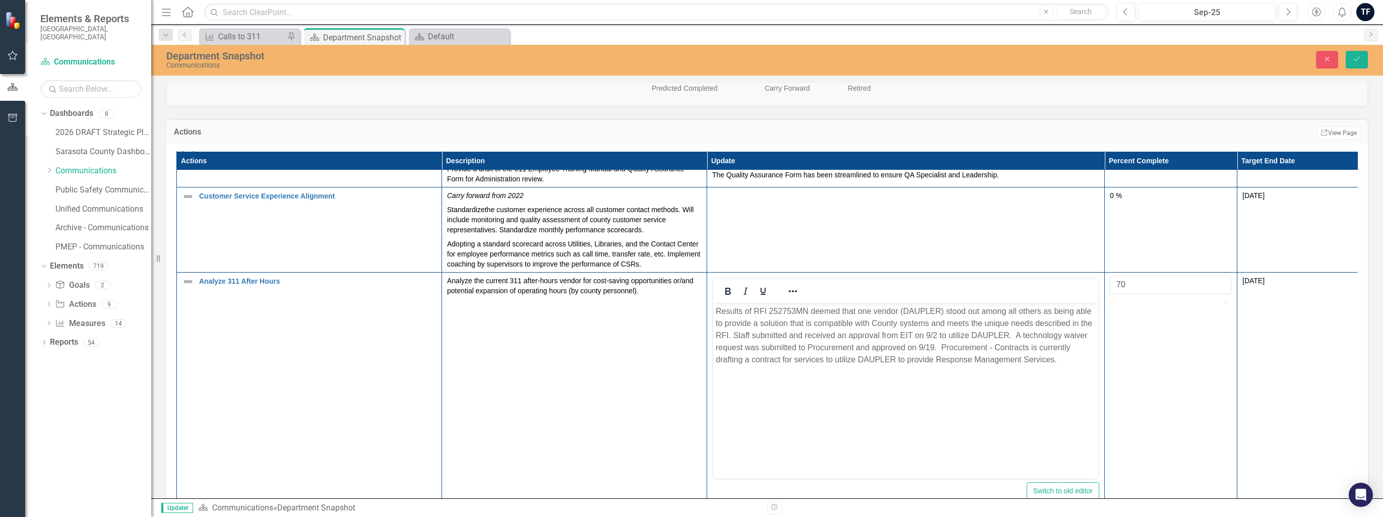
click at [690, 337] on td "[DATE]" at bounding box center [1303, 391] width 133 height 238
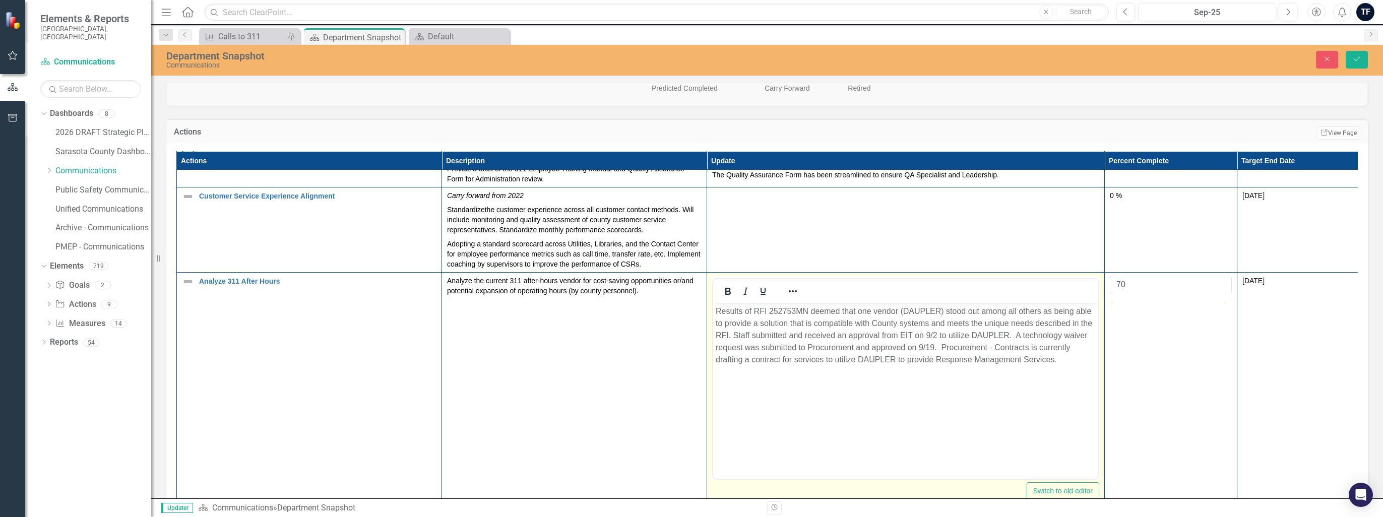
click at [690, 419] on body "Results of RFI 252753MN deemed that one vendor (DAUPLER) stood out among all ot…" at bounding box center [905, 377] width 385 height 151
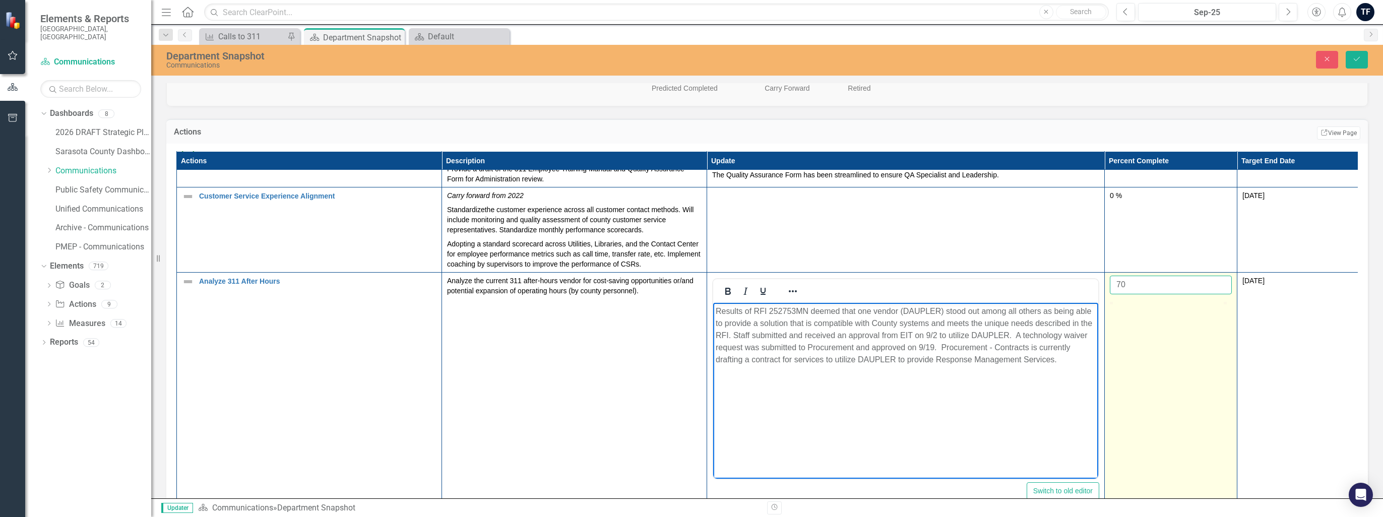
click at [690, 287] on input "70" at bounding box center [1171, 285] width 122 height 19
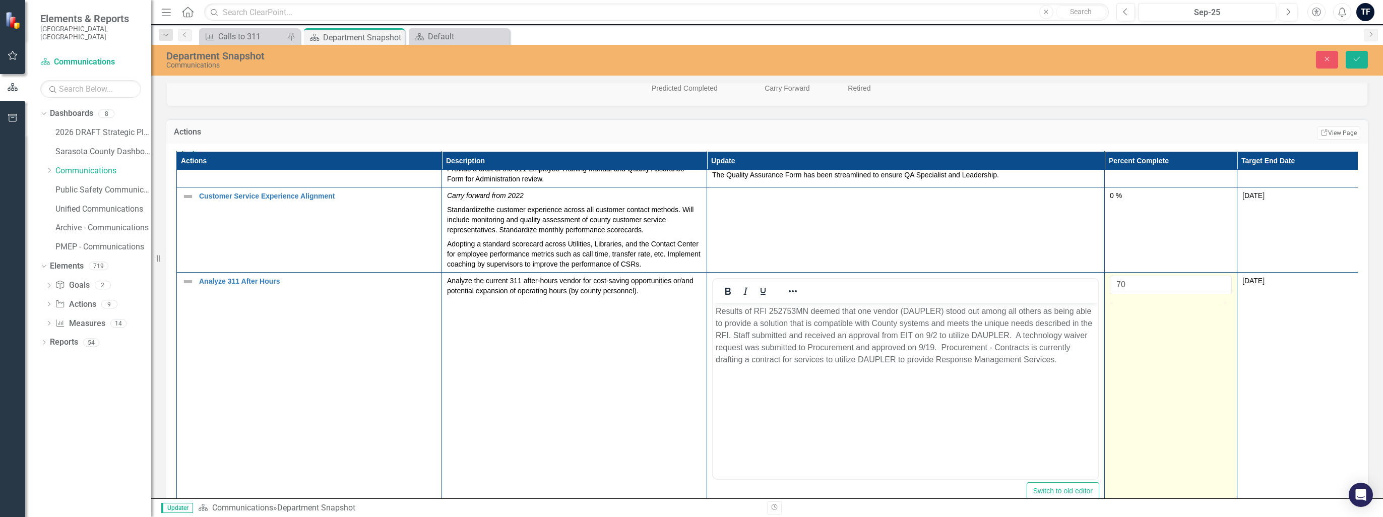
click at [690, 349] on td "70" at bounding box center [1170, 391] width 133 height 238
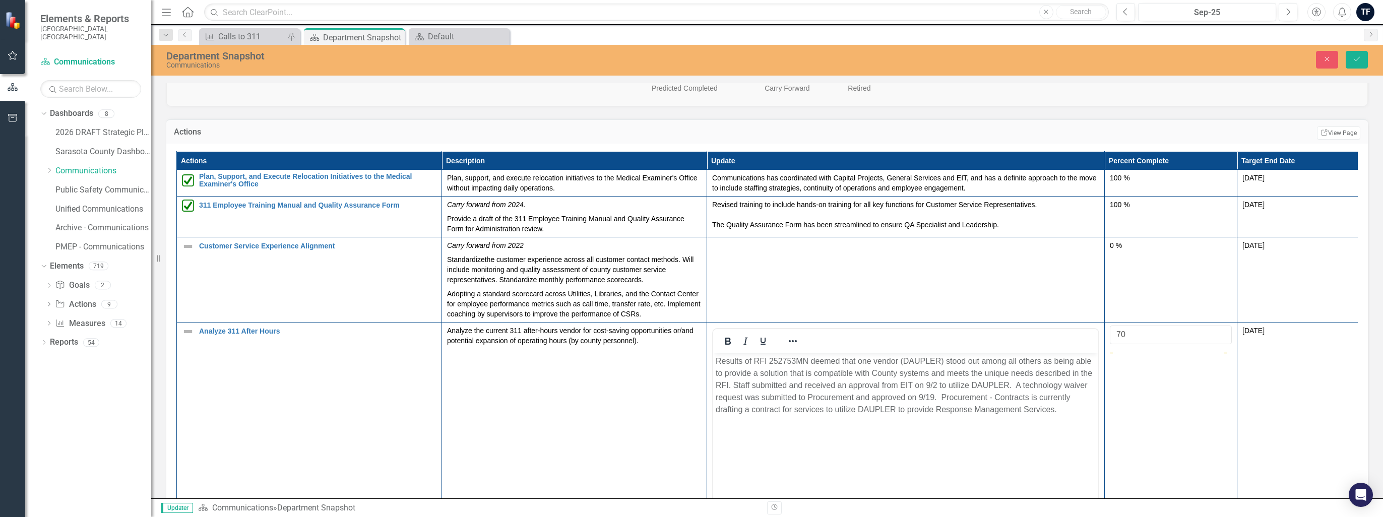
scroll to position [0, 0]
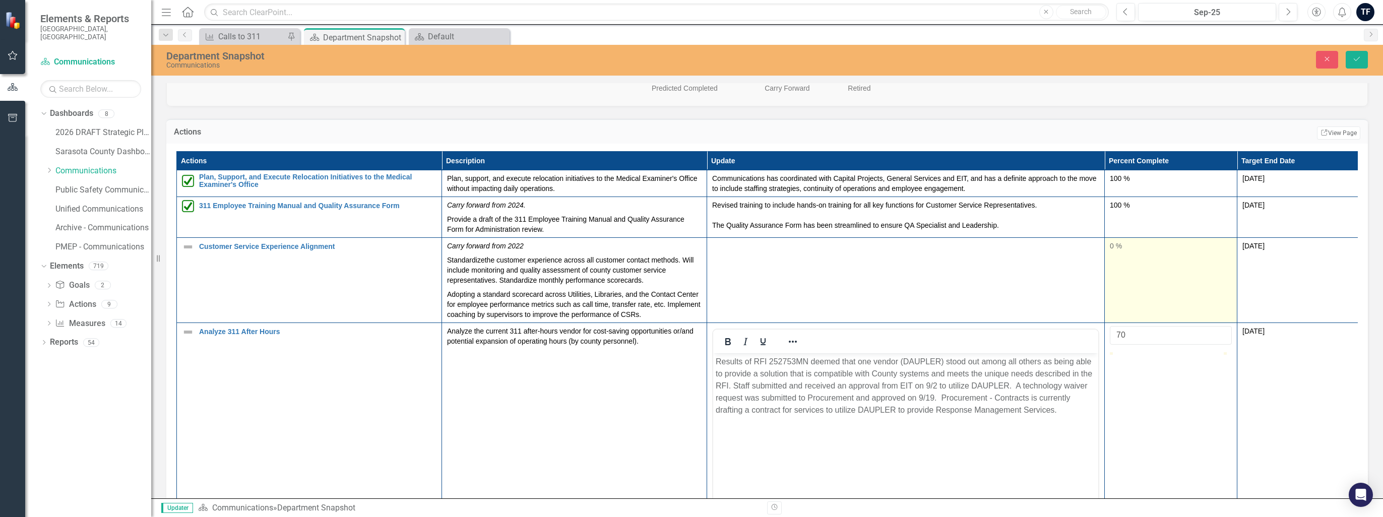
click at [690, 299] on td "0 %" at bounding box center [1170, 279] width 133 height 85
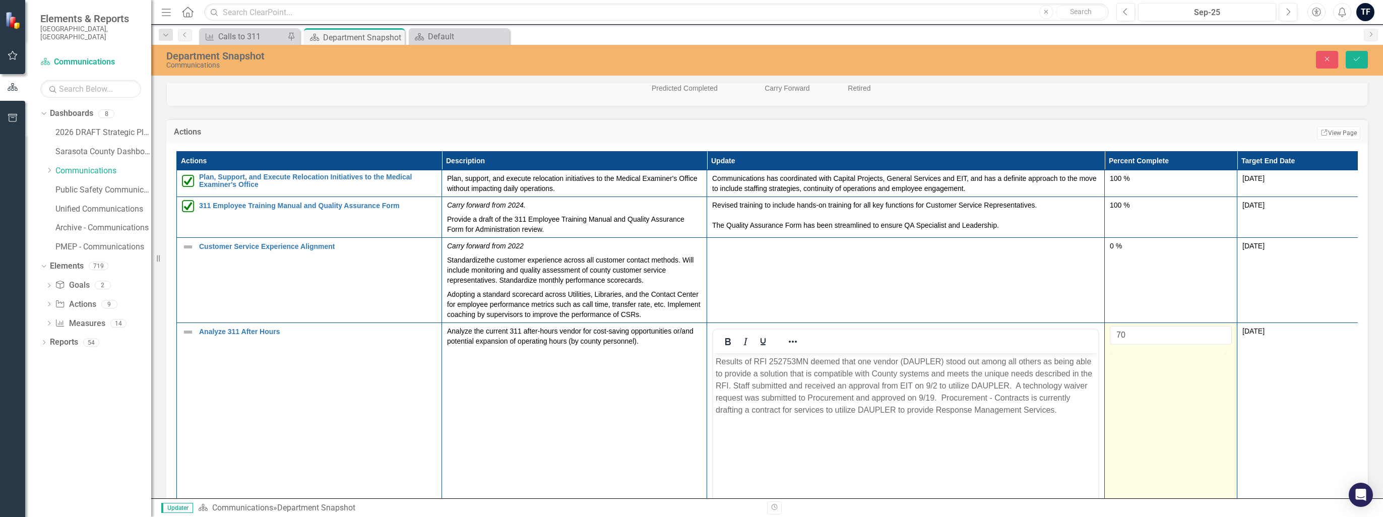
click at [690, 352] on div at bounding box center [1189, 352] width 0 height 0
click at [690, 342] on input "70" at bounding box center [1171, 335] width 122 height 19
click at [690, 341] on input "69" at bounding box center [1171, 335] width 122 height 19
type input "70"
click at [690, 336] on input "70" at bounding box center [1171, 335] width 122 height 19
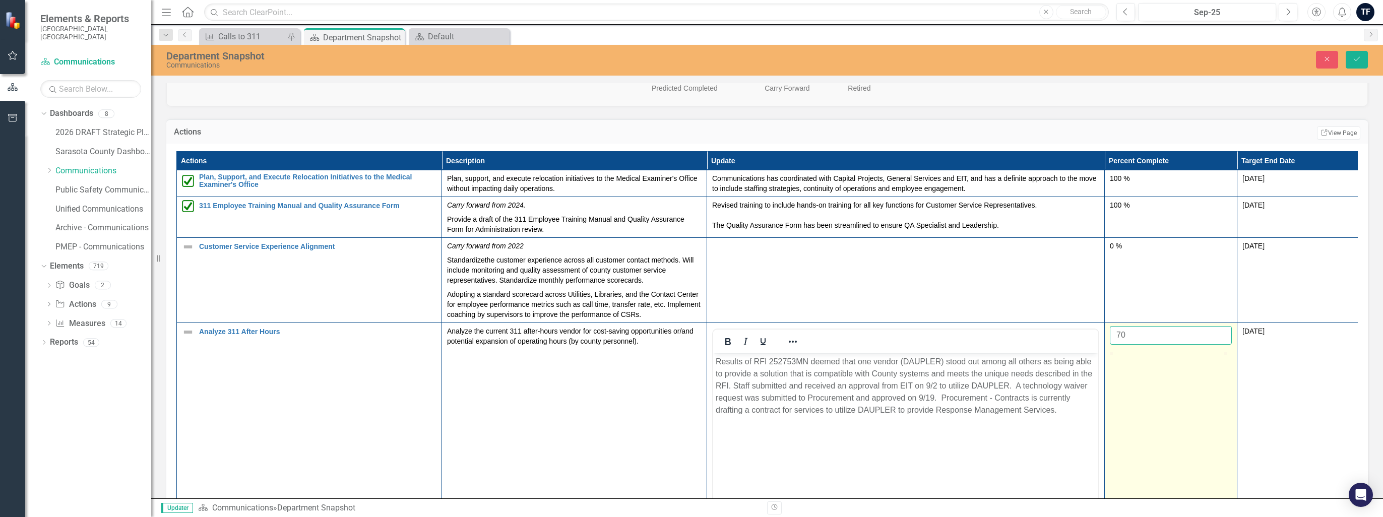
click at [690, 51] on button "Save" at bounding box center [1356, 60] width 22 height 18
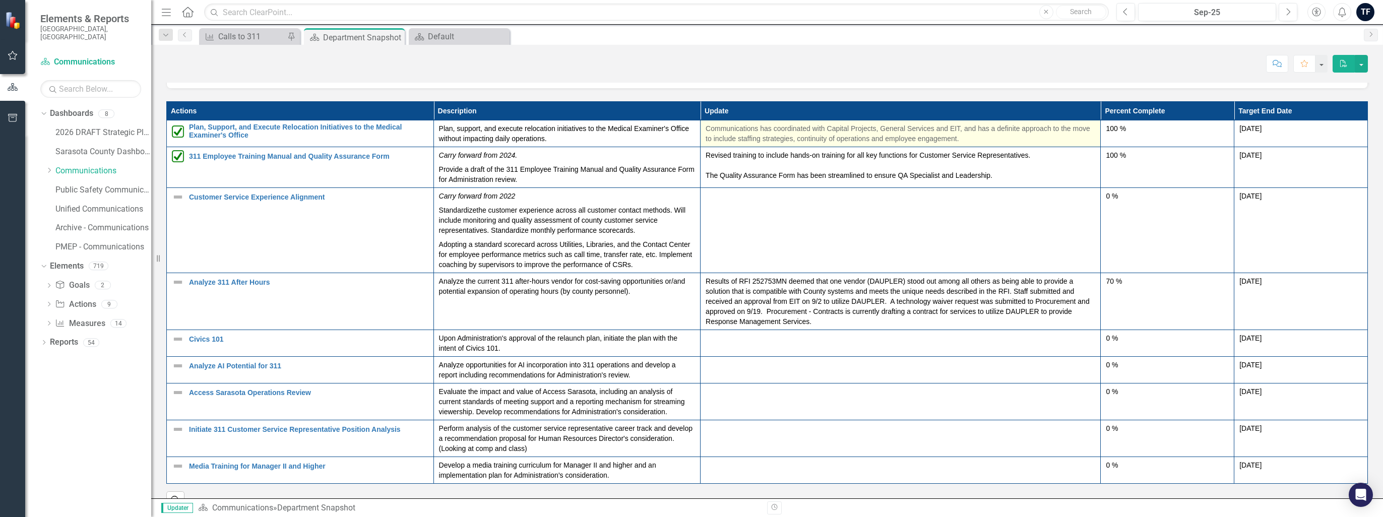
scroll to position [1008, 0]
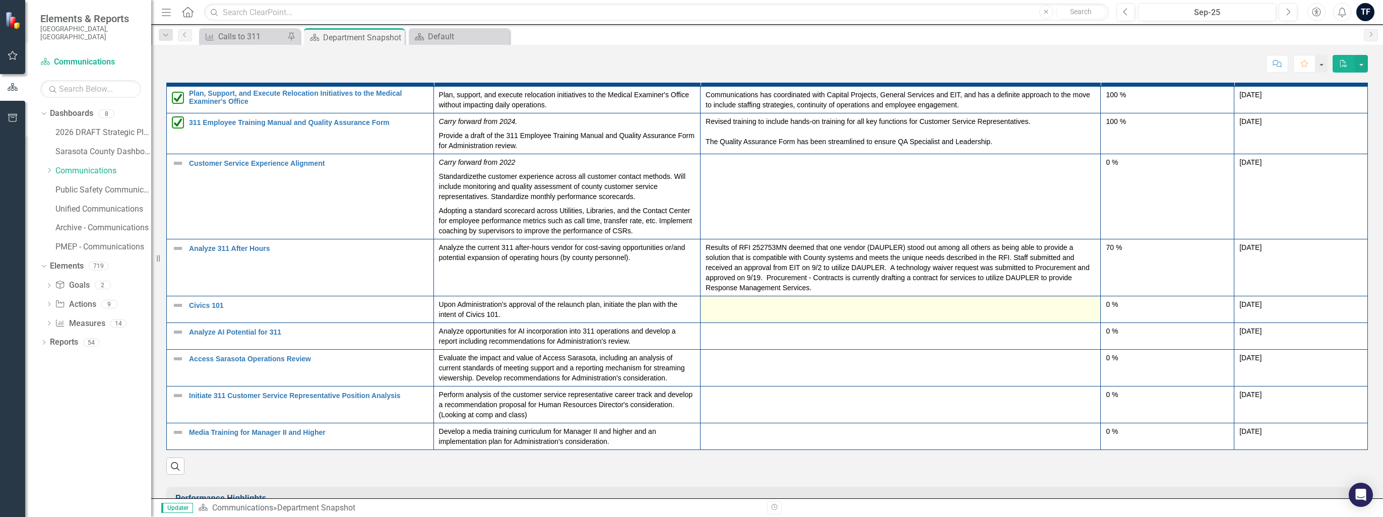
click at [690, 317] on td at bounding box center [900, 309] width 400 height 27
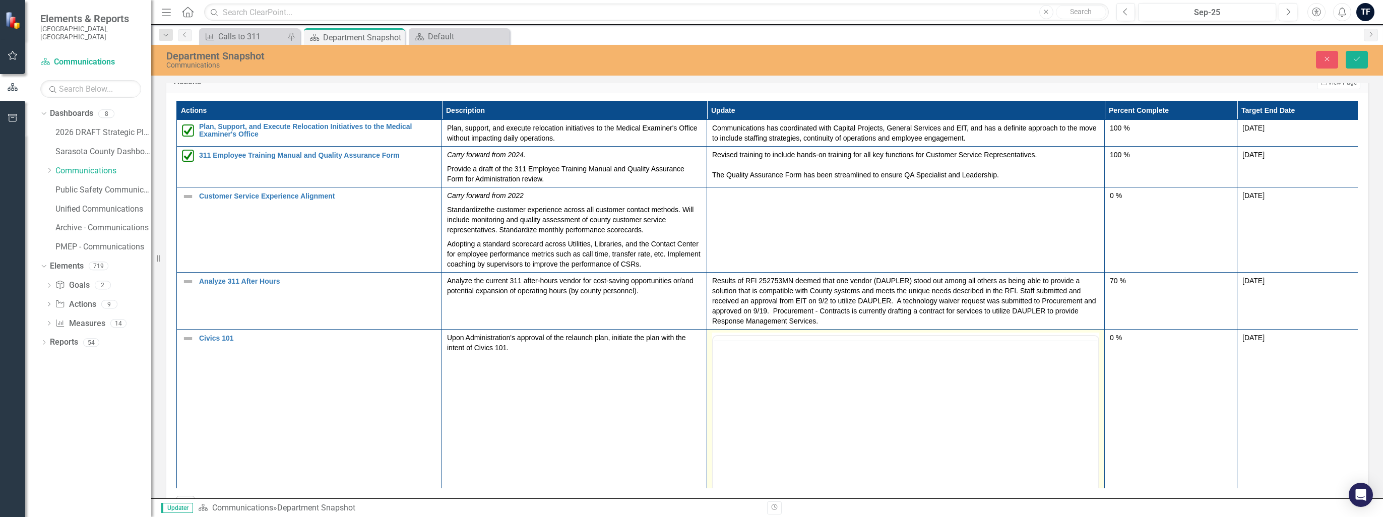
scroll to position [0, 0]
click at [690, 401] on body "Rich Text Area. Press ALT-0 for help." at bounding box center [905, 434] width 385 height 151
paste body "Rich Text Area. Press ALT-0 for help."
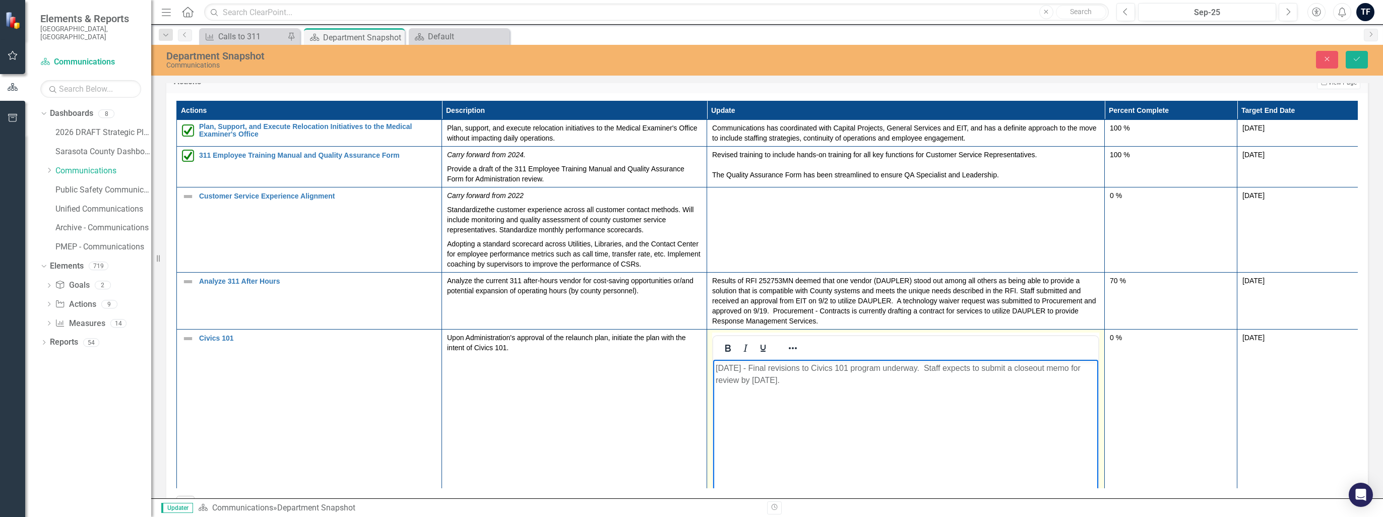
click at [690, 368] on p "[DATE] - Final revisions to Civics 101 program underway. Staff expects to submi…" at bounding box center [905, 374] width 380 height 24
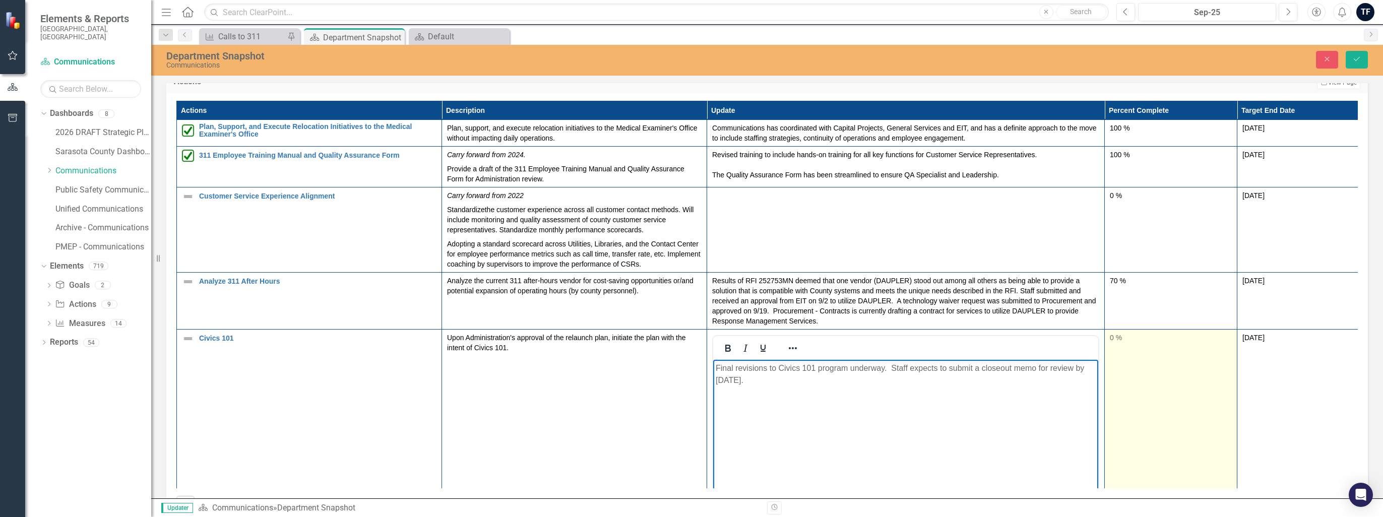
click at [690, 400] on td "0 %" at bounding box center [1170, 448] width 133 height 238
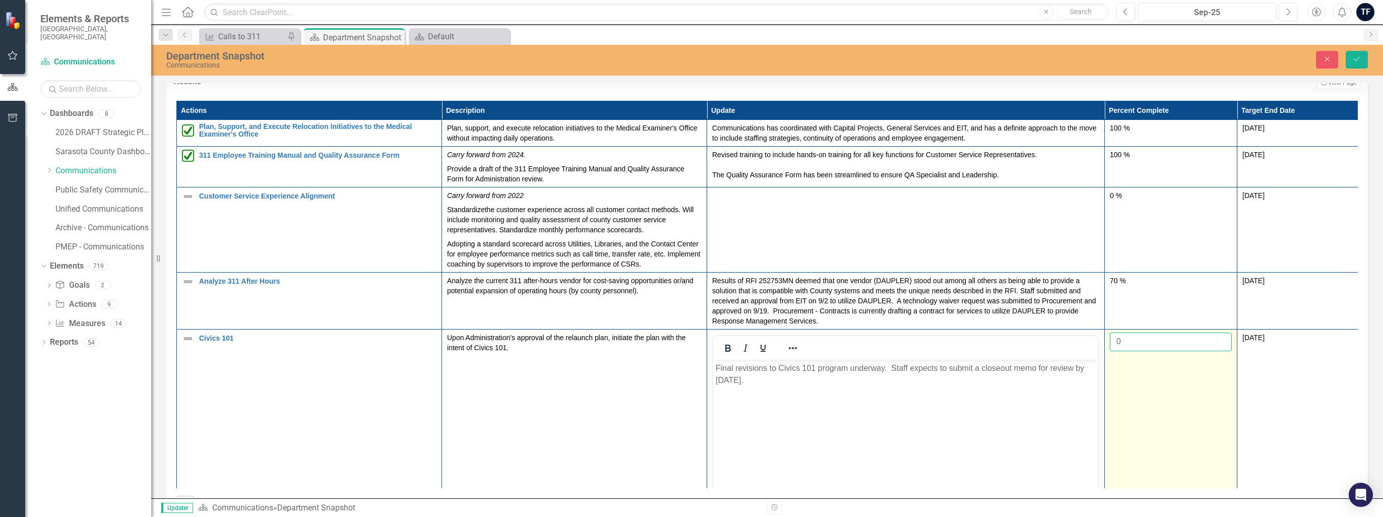
click at [690, 346] on input "0" at bounding box center [1171, 342] width 122 height 19
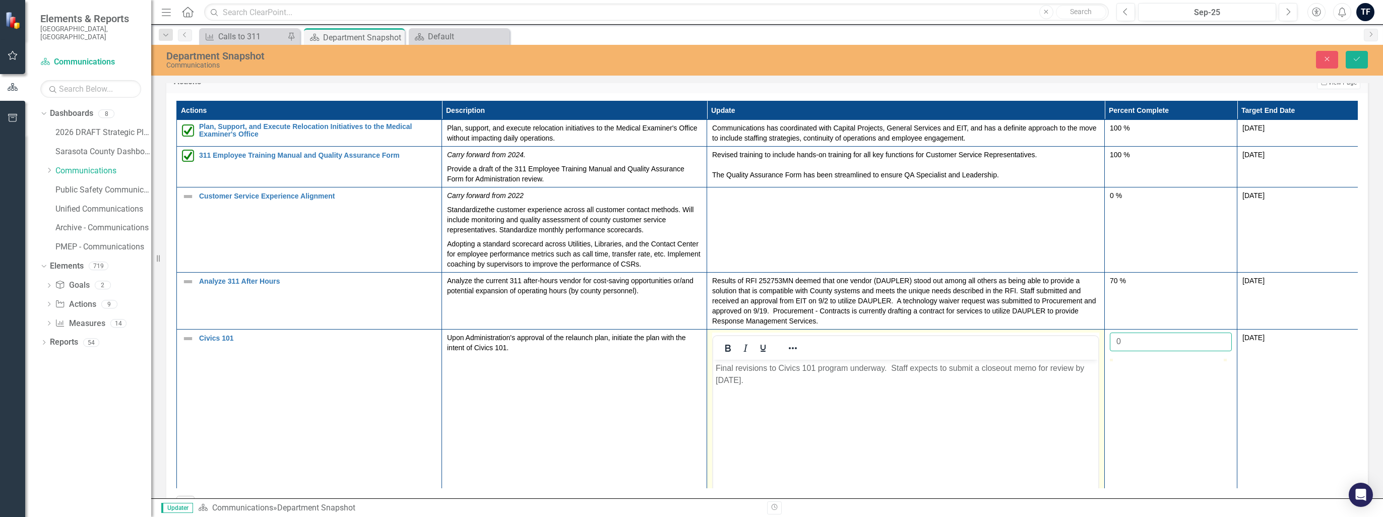
drag, startPoint x: 1142, startPoint y: 346, endPoint x: 1103, endPoint y: 346, distance: 38.3
click at [690, 346] on tr "Civics 101 Link Open Element Upon Administration's approval of the relaunch pla…" at bounding box center [773, 448] width 1193 height 238
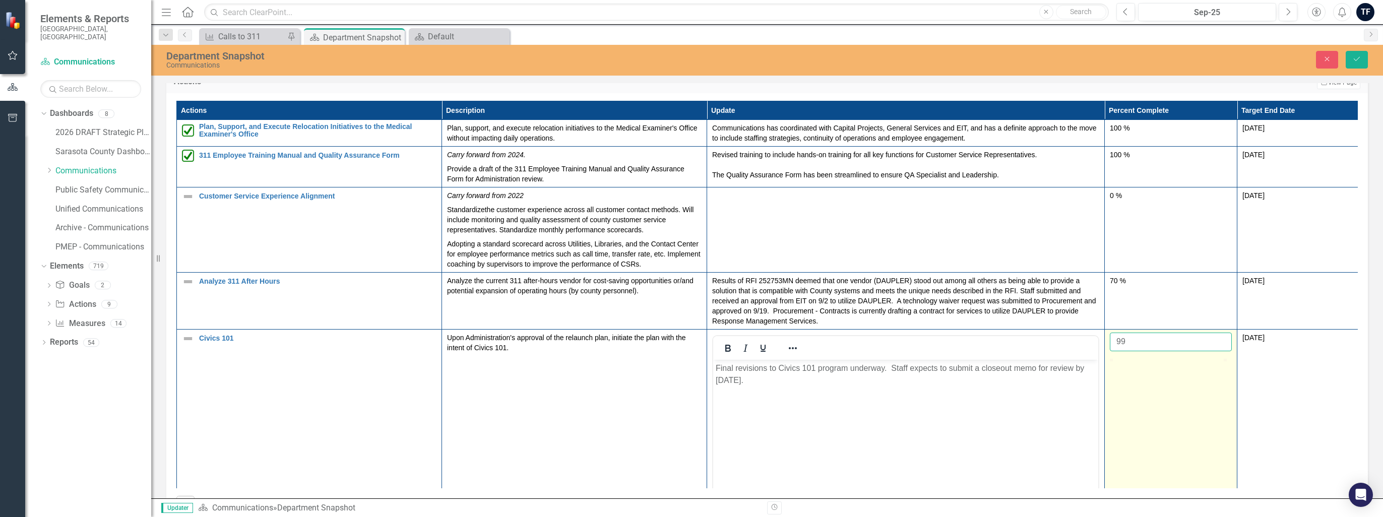
type input "99"
click at [690, 440] on td "99" at bounding box center [1170, 448] width 133 height 238
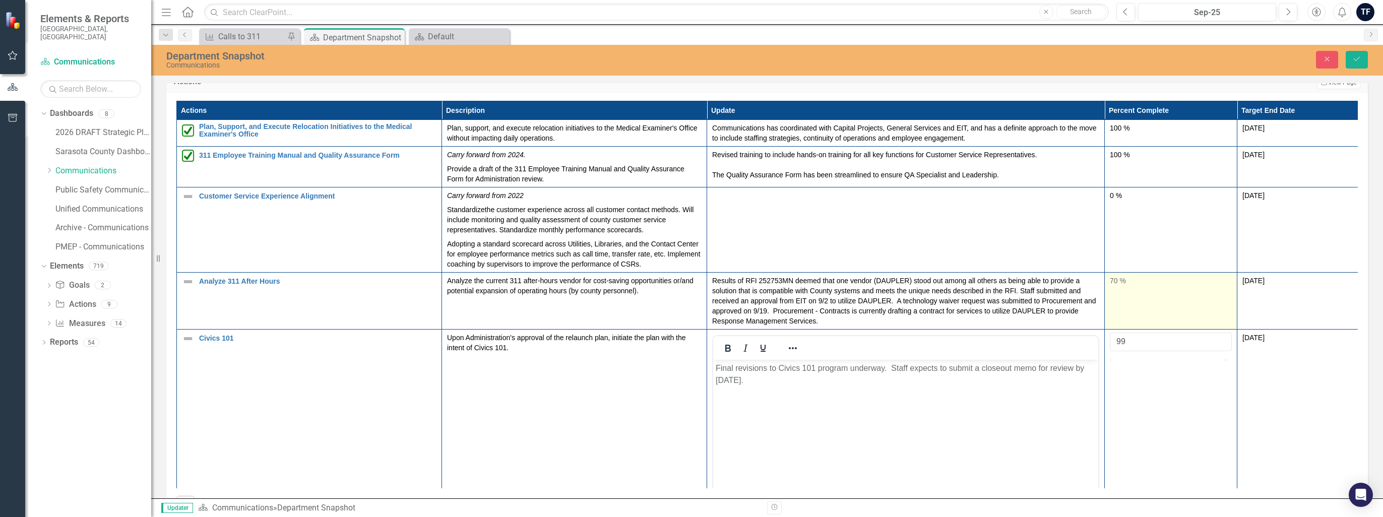
click at [690, 311] on td "70 %" at bounding box center [1170, 300] width 133 height 57
click at [690, 58] on icon "Save" at bounding box center [1356, 58] width 9 height 7
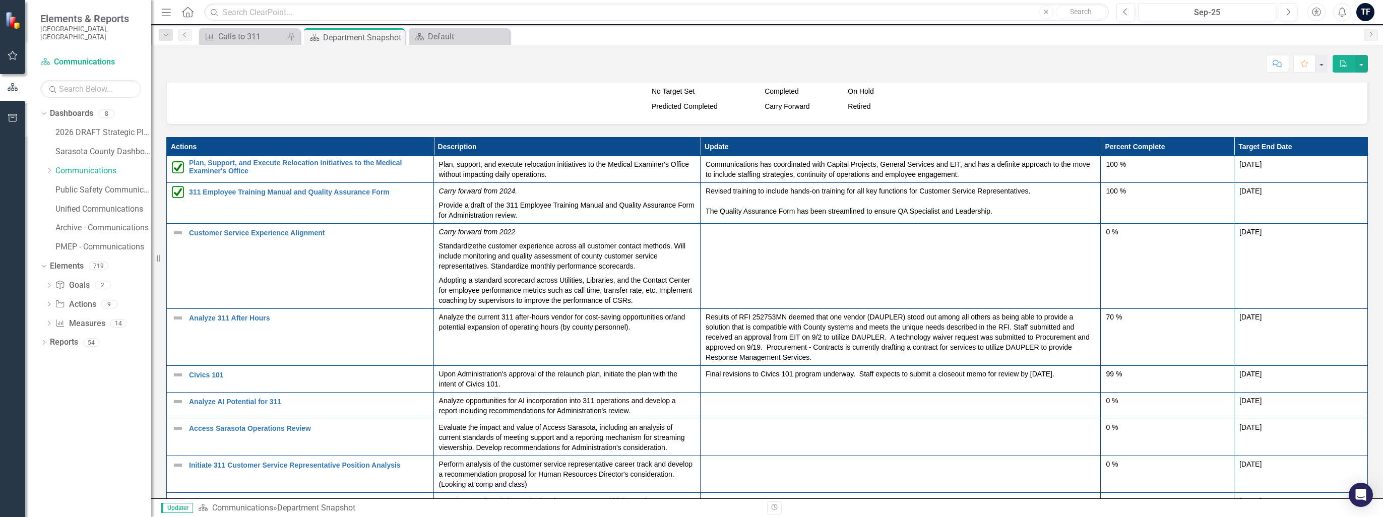
scroll to position [1008, 0]
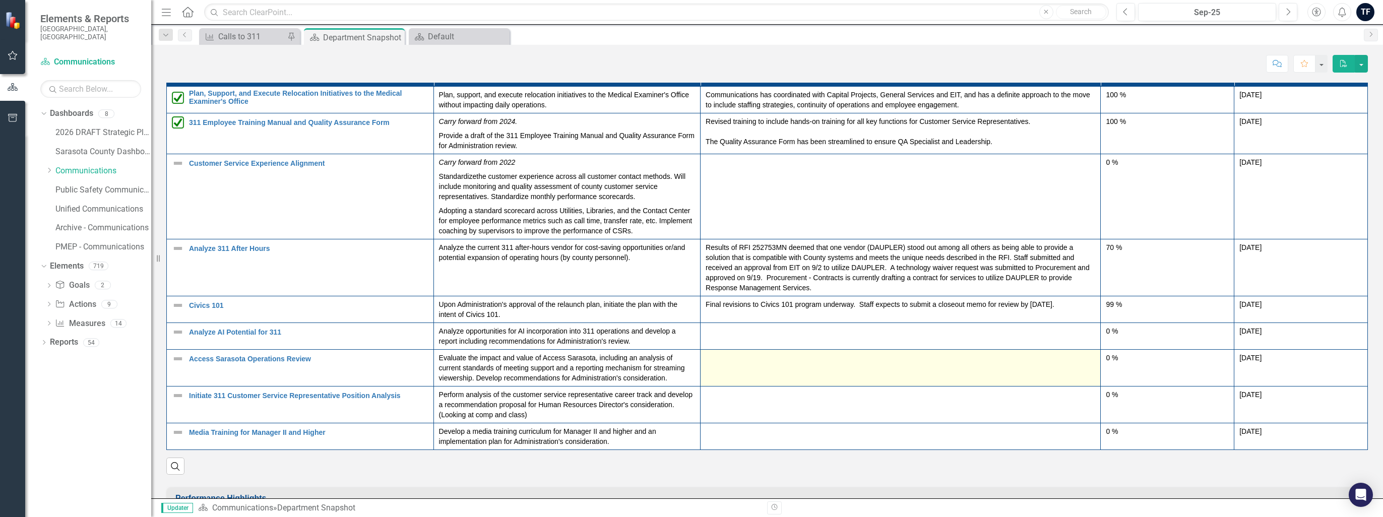
click at [690, 374] on td at bounding box center [900, 368] width 400 height 37
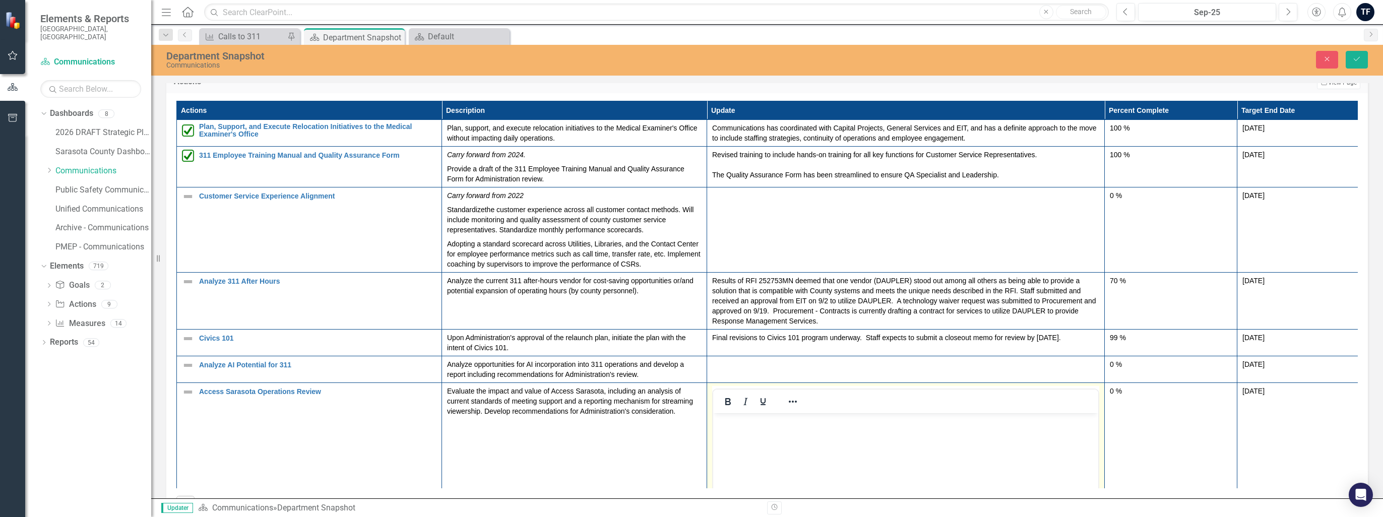
scroll to position [0, 0]
click at [690, 441] on body "Rich Text Area. Press ALT-0 for help." at bounding box center [905, 488] width 385 height 151
paste body "Rich Text Area. Press ALT-0 for help."
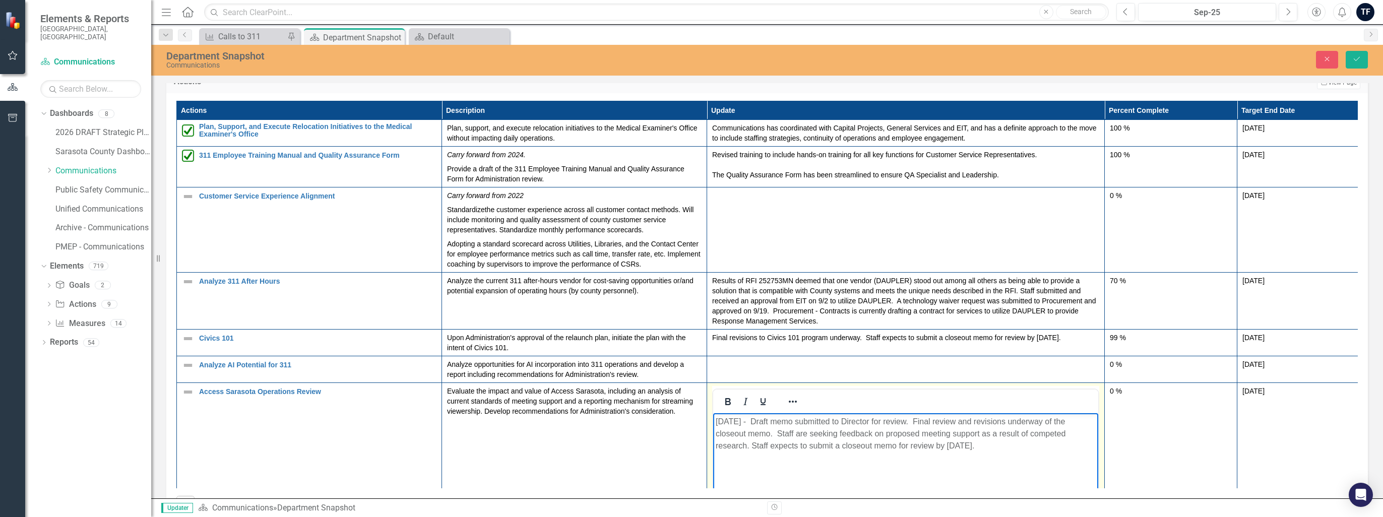
click at [690, 422] on p "[DATE] - Draft memo submitted to Director for review. Final review and revision…" at bounding box center [905, 433] width 380 height 36
click at [690, 430] on p "Draft memo submitted to Director for review. Final review and revisions underwa…" at bounding box center [905, 433] width 380 height 36
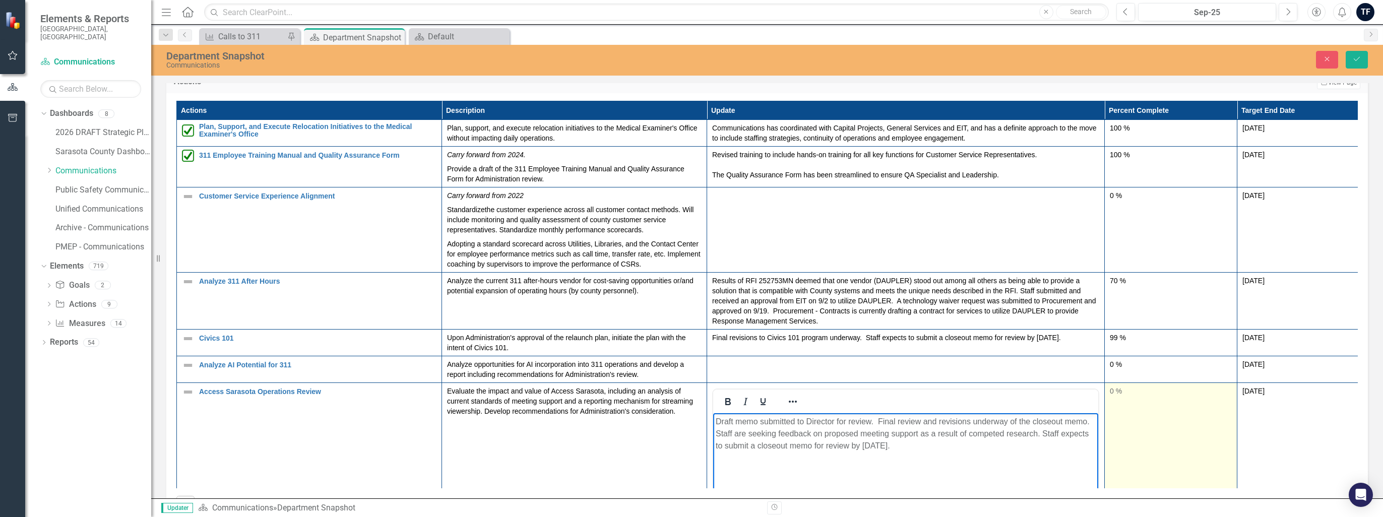
click at [690, 421] on td "0 %" at bounding box center [1170, 501] width 133 height 238
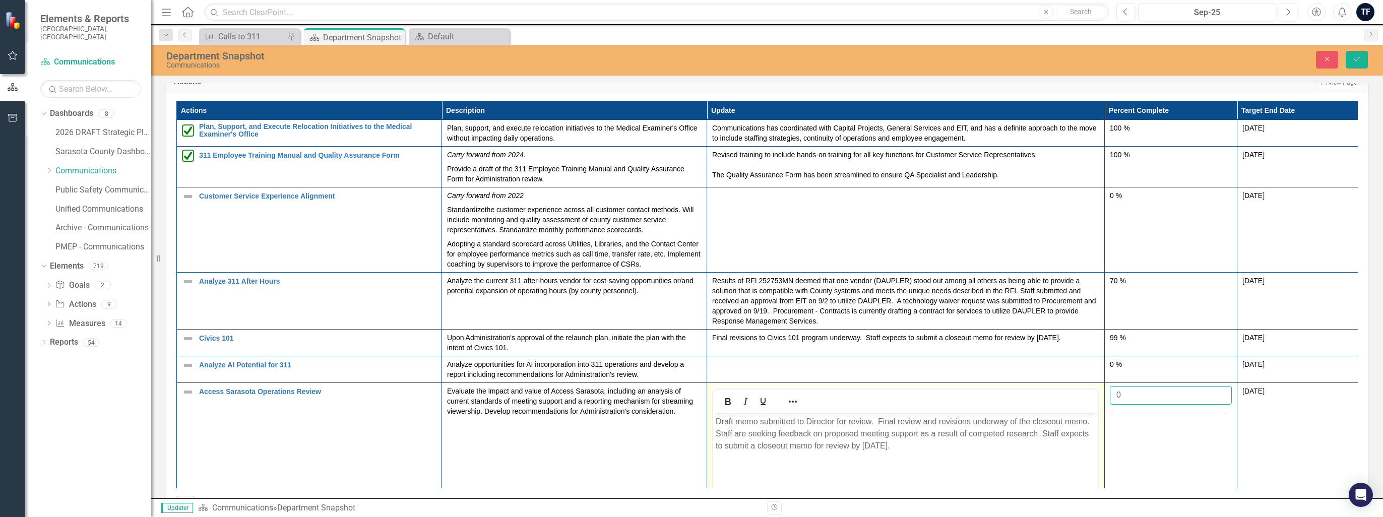
drag, startPoint x: 1147, startPoint y: 398, endPoint x: 1093, endPoint y: 394, distance: 53.6
click at [690, 394] on tr "Access Sarasota Operations Review Link Open Element Evaluate the impact and val…" at bounding box center [773, 501] width 1193 height 238
type input "85"
click at [690, 453] on body "Draft memo submitted to Director for review. Final review and revisions underwa…" at bounding box center [905, 488] width 385 height 151
click at [690, 59] on icon "Save" at bounding box center [1356, 58] width 9 height 7
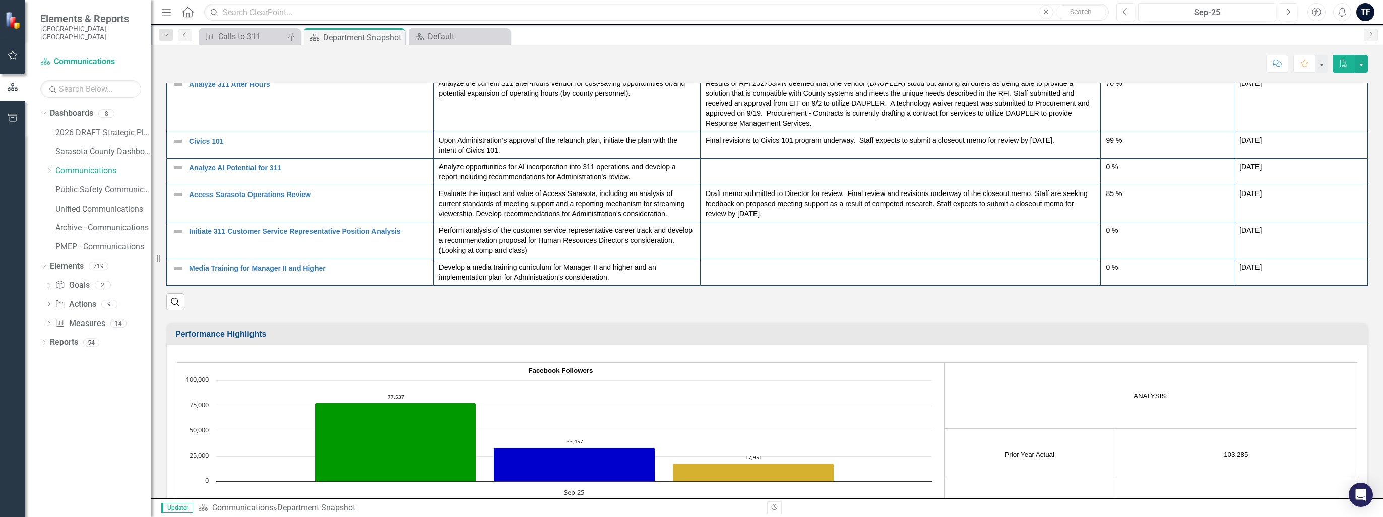
scroll to position [1109, 0]
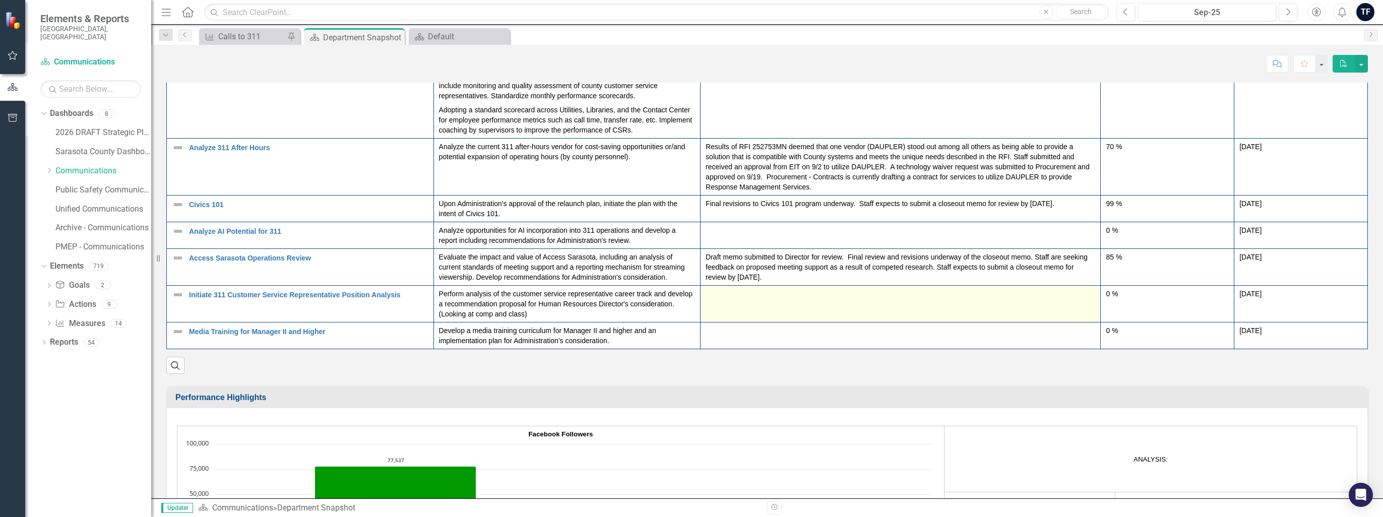
click at [690, 315] on td at bounding box center [900, 304] width 400 height 37
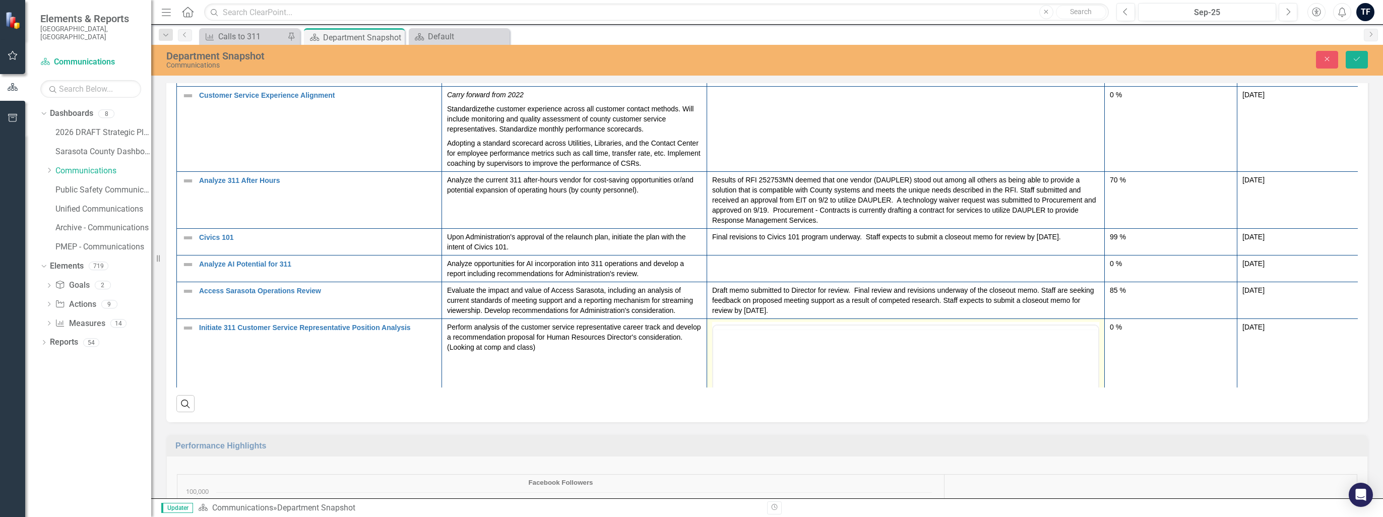
scroll to position [0, 0]
click at [690, 371] on body "Rich Text Area. Press ALT-0 for help." at bounding box center [905, 424] width 385 height 151
paste body "Rich Text Area. Press ALT-0 for help."
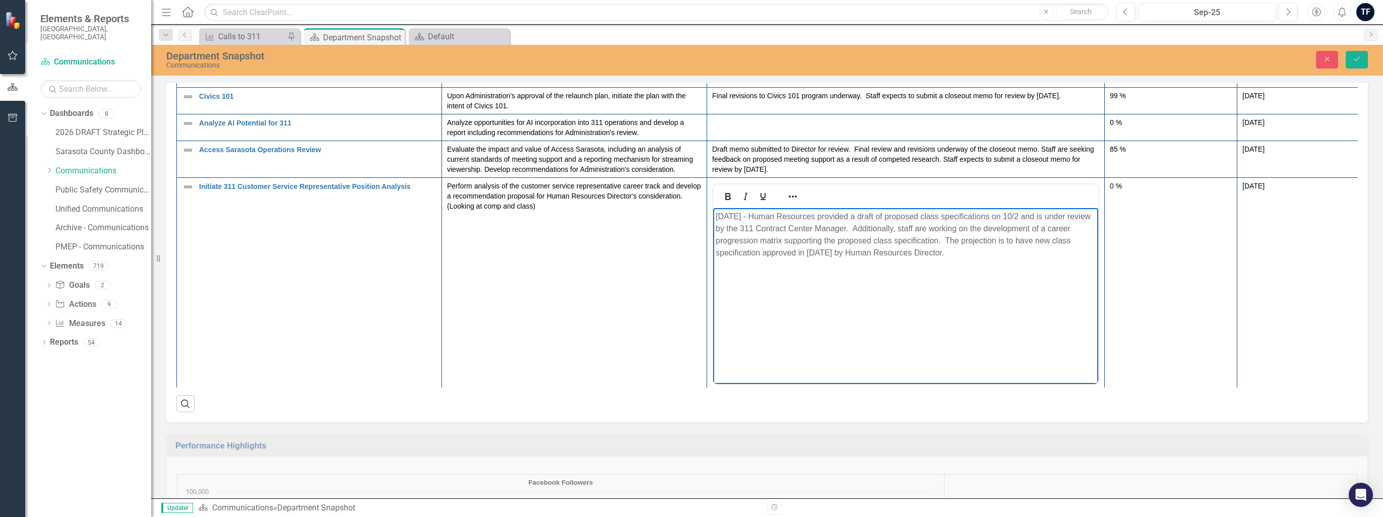
scroll to position [145, 0]
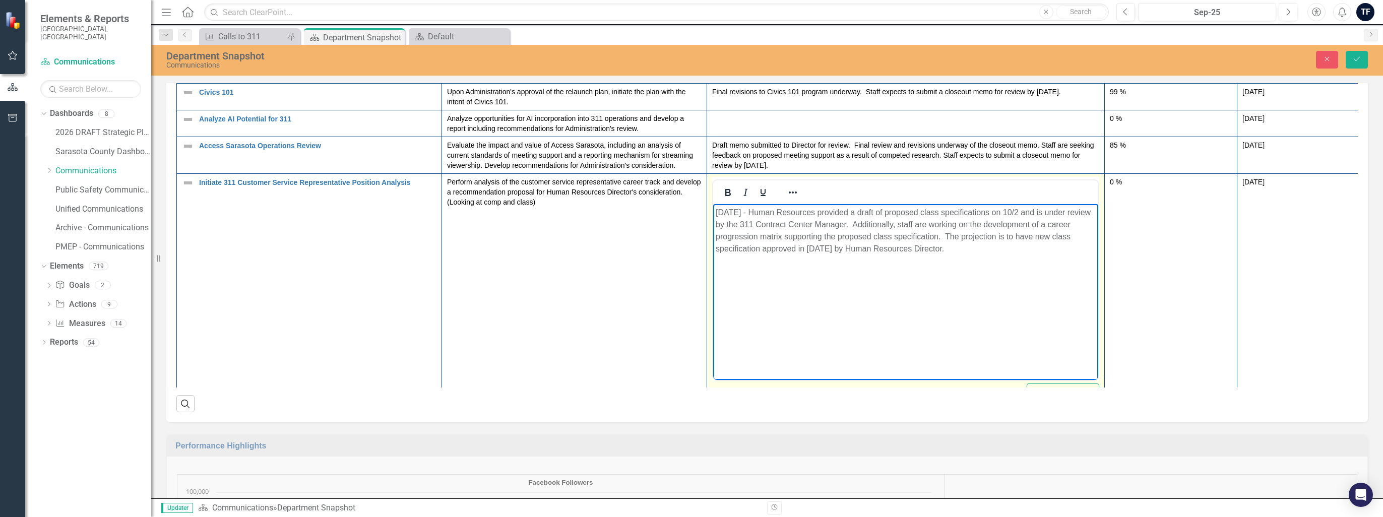
click at [690, 211] on p "[DATE] - Human Resources provided a draft of proposed class specifications on 1…" at bounding box center [905, 230] width 380 height 48
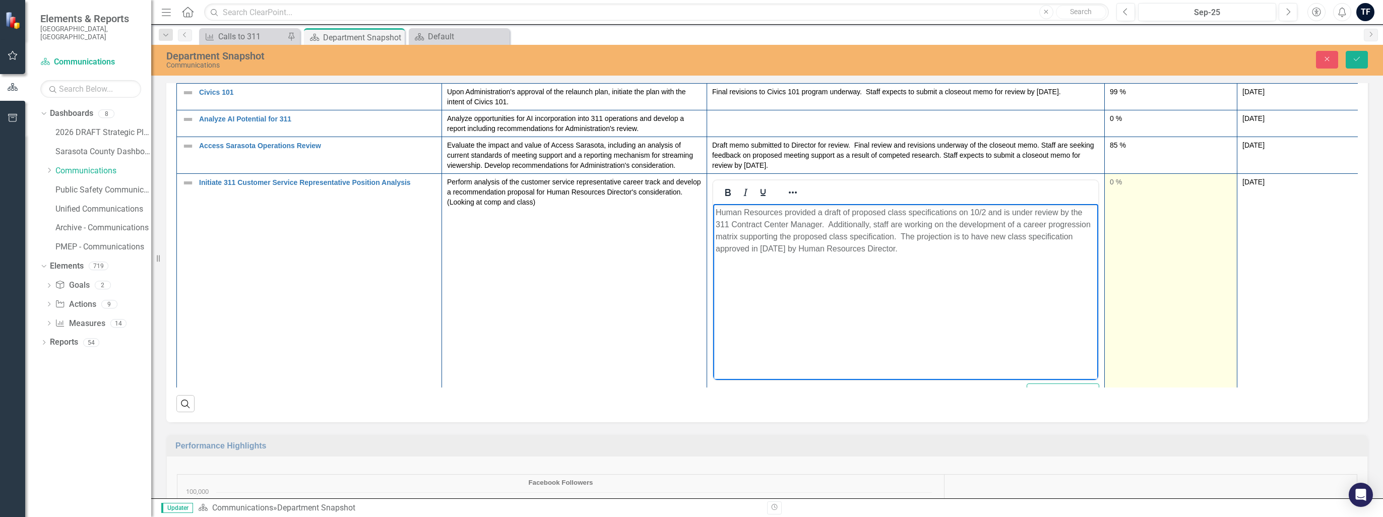
click at [690, 203] on td "0 %" at bounding box center [1170, 292] width 133 height 238
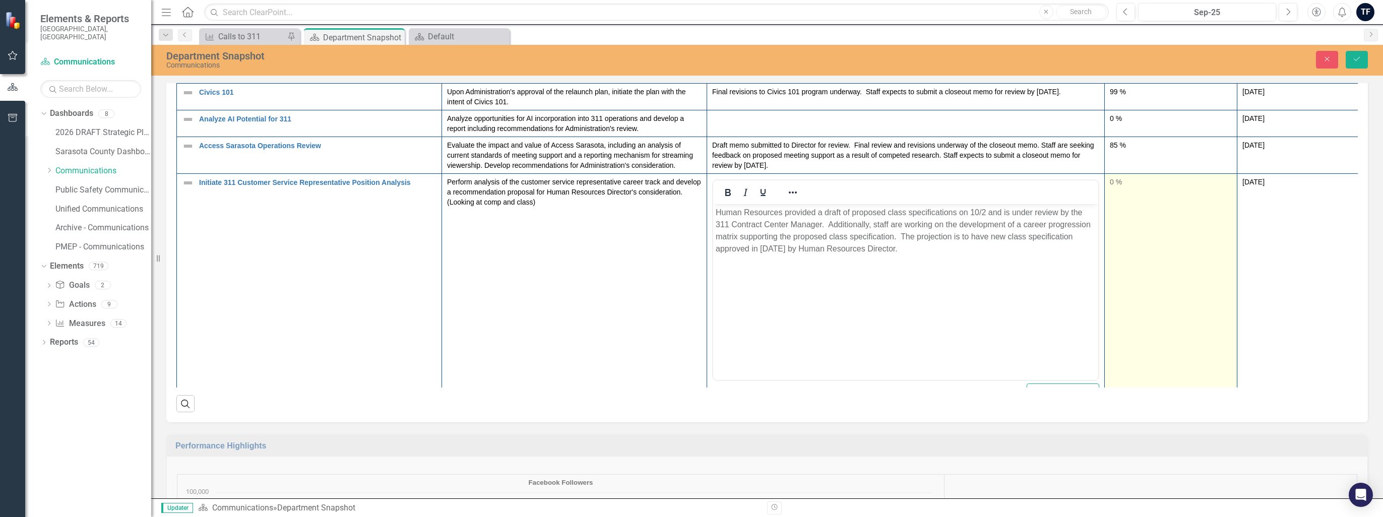
click at [690, 205] on td "0 %" at bounding box center [1170, 292] width 133 height 238
click at [690, 206] on td "0 %" at bounding box center [1170, 292] width 133 height 238
drag, startPoint x: 1132, startPoint y: 189, endPoint x: 1110, endPoint y: 187, distance: 21.8
click at [690, 187] on input "0" at bounding box center [1171, 186] width 122 height 19
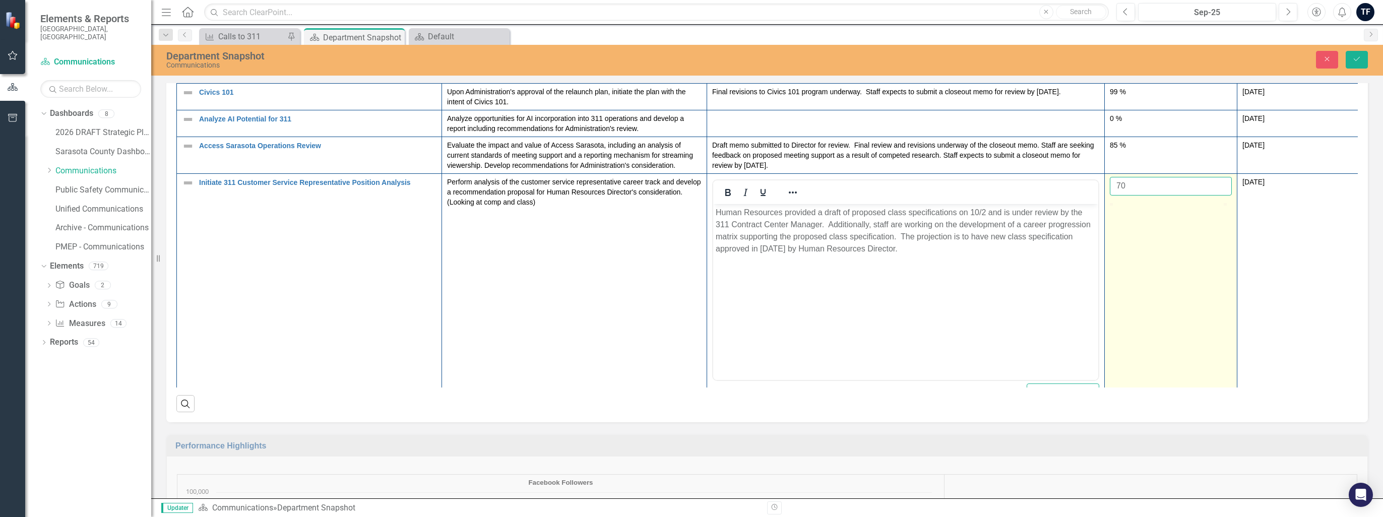
type input "70"
click at [690, 331] on td "70" at bounding box center [1170, 292] width 133 height 238
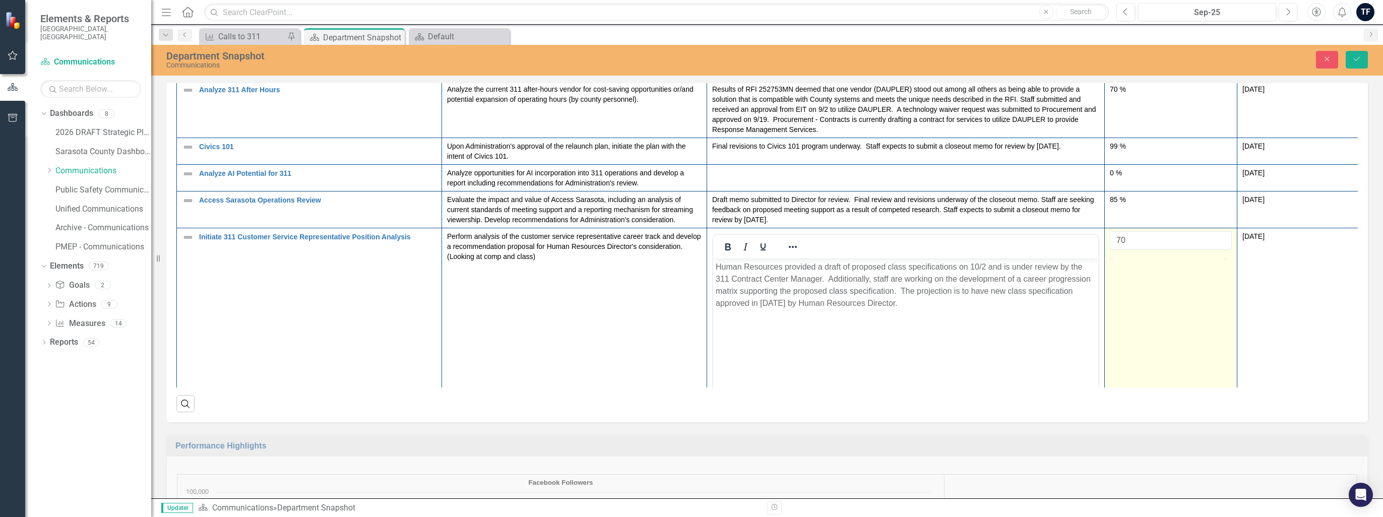
scroll to position [44, 0]
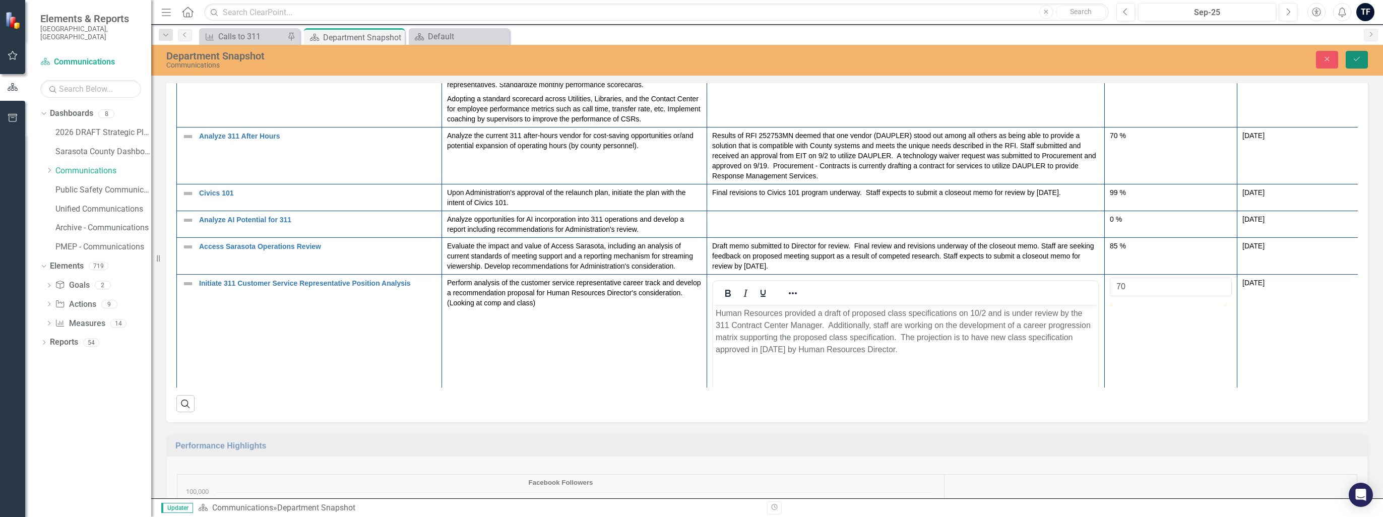
click at [690, 59] on icon "Save" at bounding box center [1356, 58] width 9 height 7
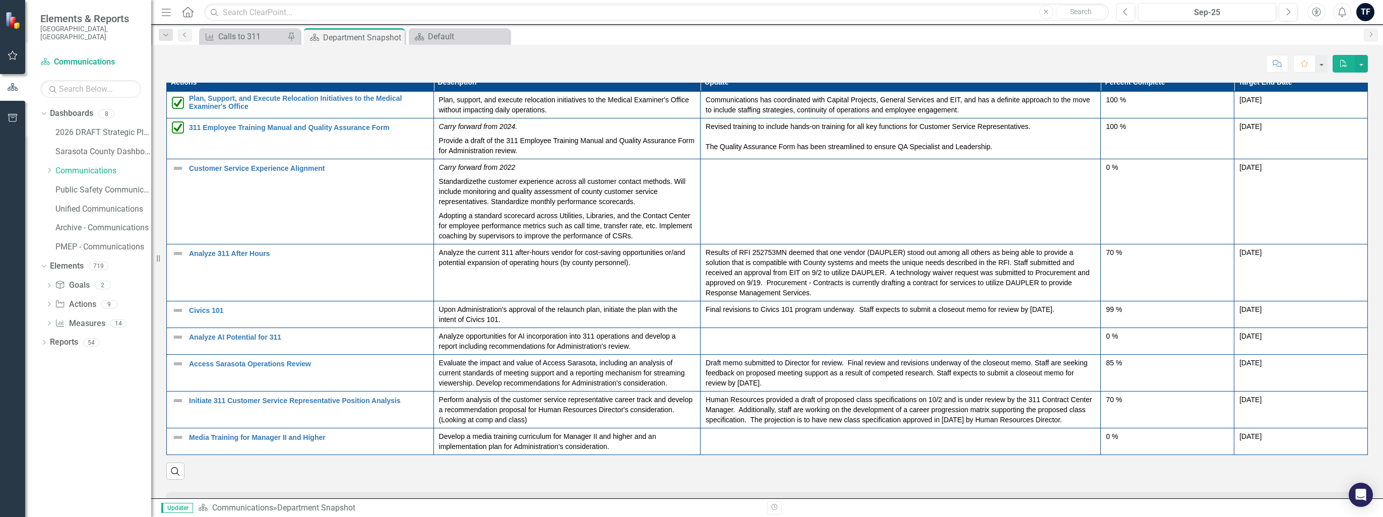
scroll to position [1008, 0]
